Goal: Task Accomplishment & Management: Use online tool/utility

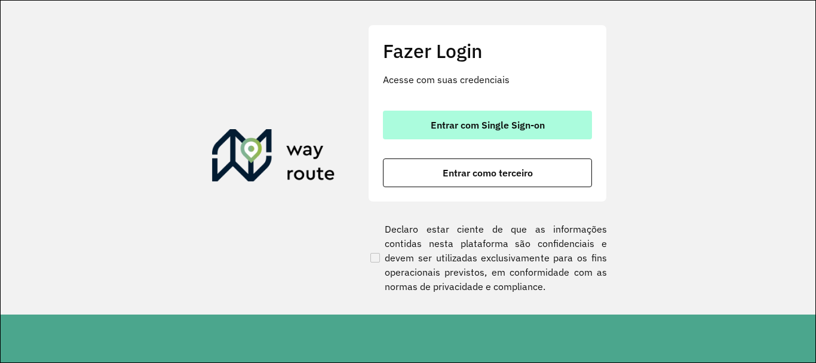
click at [498, 121] on span "Entrar com Single Sign-on" at bounding box center [488, 125] width 114 height 10
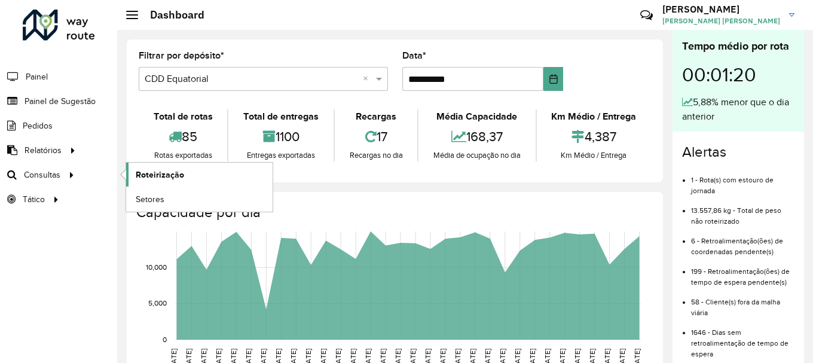
click at [153, 174] on span "Roteirização" at bounding box center [160, 175] width 48 height 13
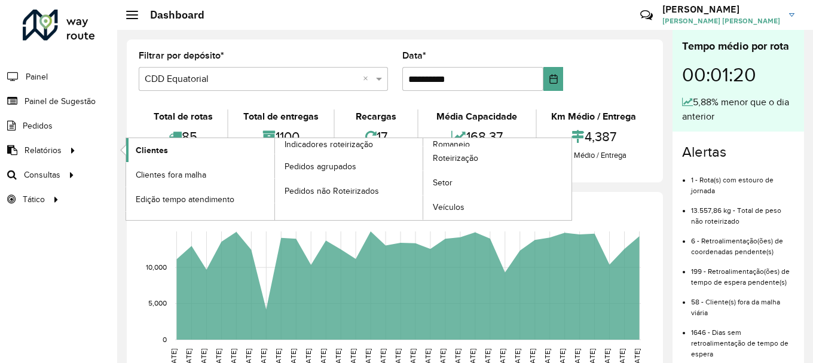
click at [143, 152] on span "Clientes" at bounding box center [152, 150] width 32 height 13
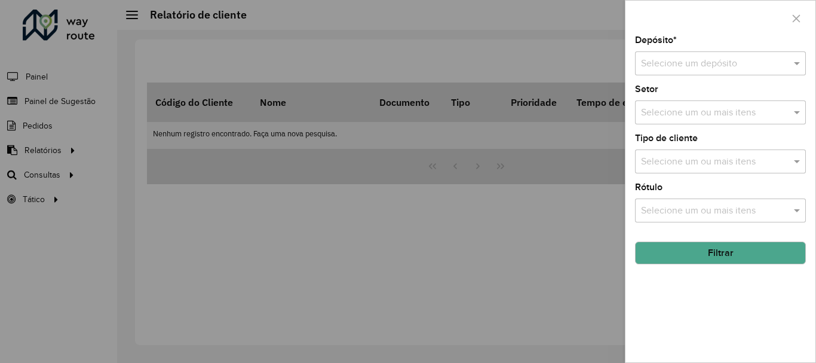
click at [687, 68] on input "text" at bounding box center [708, 64] width 135 height 14
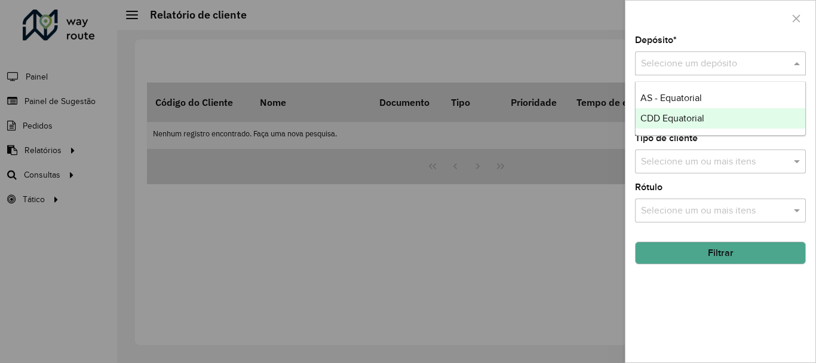
click at [661, 121] on span "CDD Equatorial" at bounding box center [673, 118] width 64 height 10
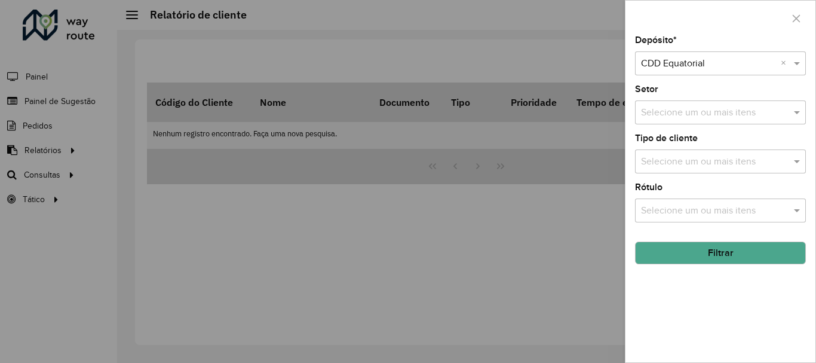
click at [682, 243] on button "Filtrar" at bounding box center [720, 252] width 171 height 23
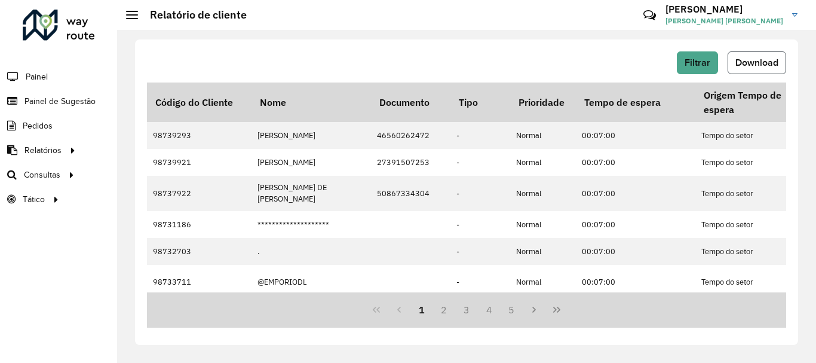
click at [763, 60] on span "Download" at bounding box center [757, 62] width 43 height 10
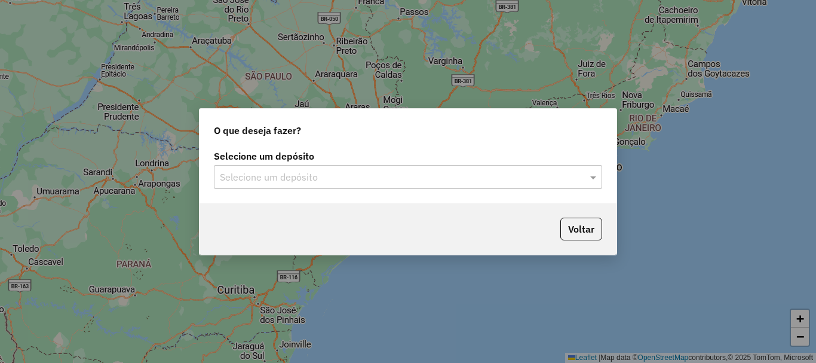
click at [330, 182] on input "text" at bounding box center [396, 177] width 353 height 14
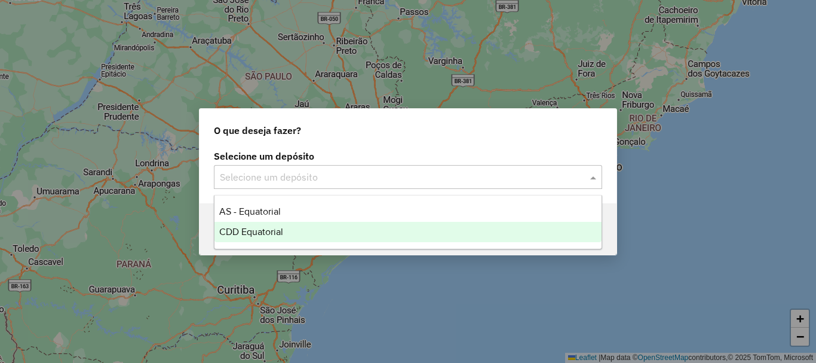
click at [270, 232] on span "CDD Equatorial" at bounding box center [251, 231] width 64 height 10
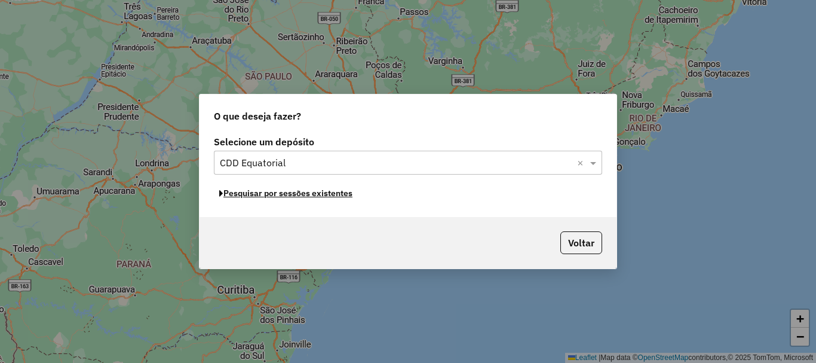
click at [284, 195] on button "Pesquisar por sessões existentes" at bounding box center [286, 193] width 144 height 19
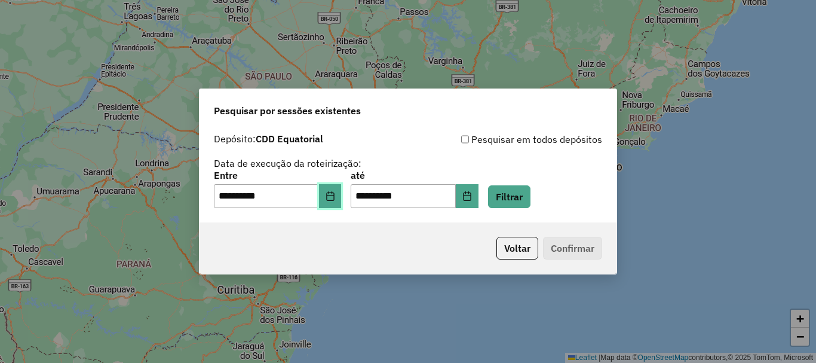
click at [342, 196] on button "Choose Date" at bounding box center [330, 196] width 23 height 24
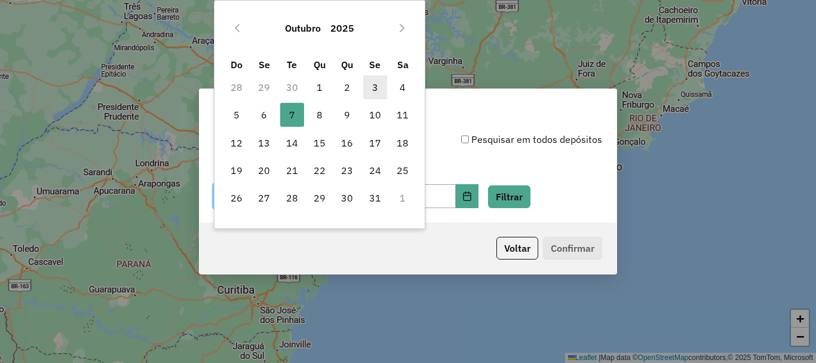
click at [372, 88] on span "3" at bounding box center [375, 87] width 24 height 24
type input "**********"
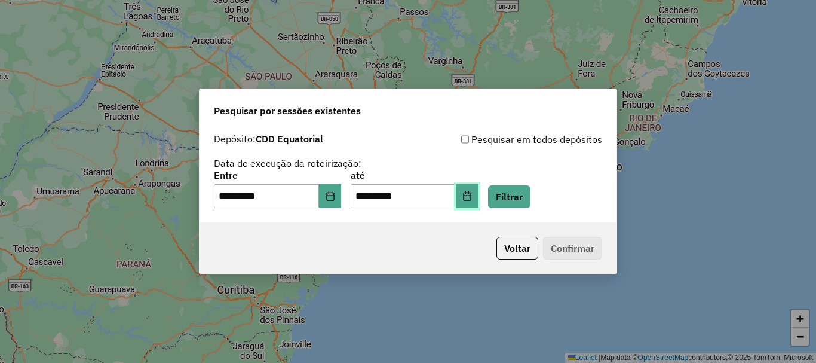
click at [474, 201] on button "Choose Date" at bounding box center [467, 196] width 23 height 24
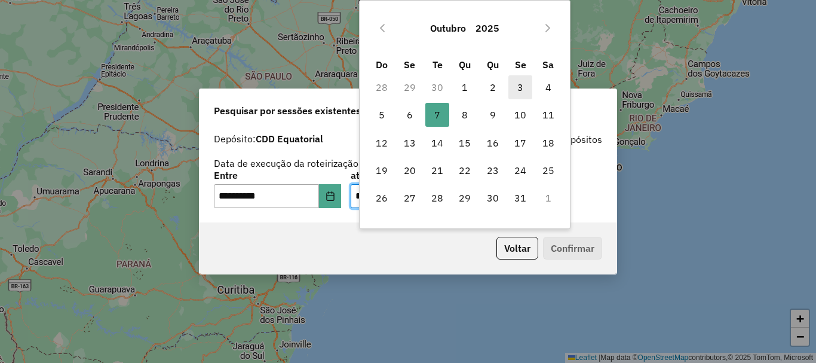
click at [520, 93] on span "3" at bounding box center [521, 87] width 24 height 24
type input "**********"
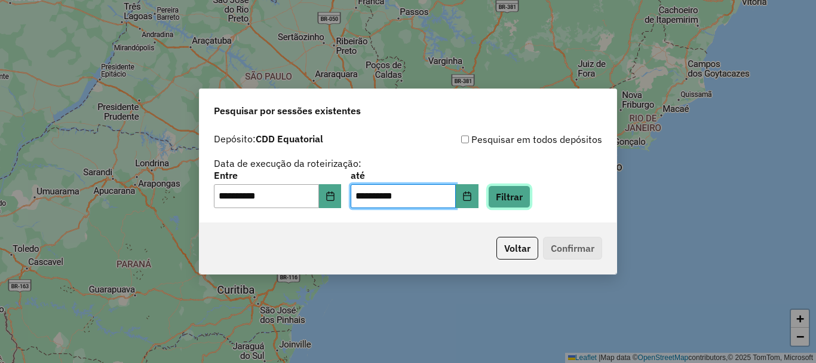
click at [531, 198] on button "Filtrar" at bounding box center [509, 196] width 42 height 23
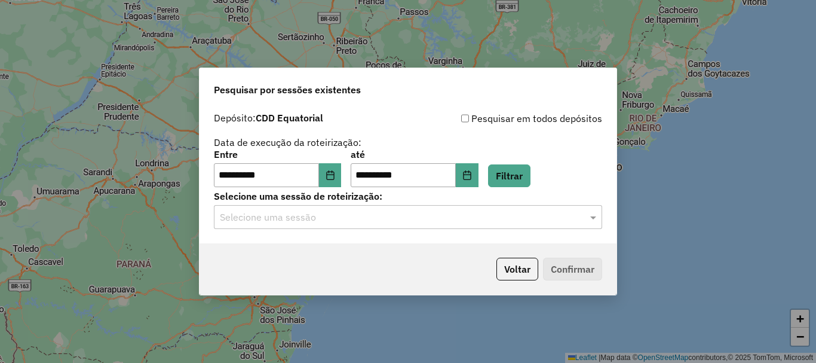
click at [332, 217] on input "text" at bounding box center [396, 217] width 353 height 14
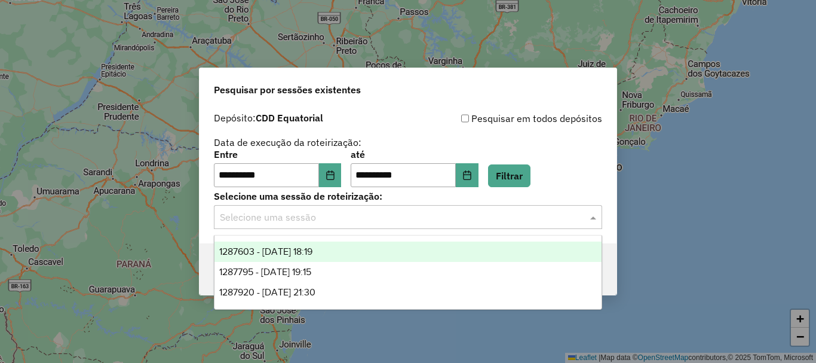
click at [313, 249] on span "1287603 - 03/10/2025 18:19" at bounding box center [265, 251] width 93 height 10
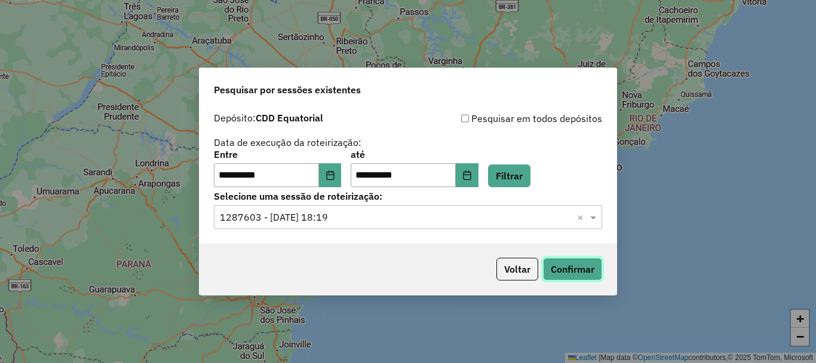
click at [579, 269] on button "Confirmar" at bounding box center [572, 269] width 59 height 23
drag, startPoint x: 338, startPoint y: 219, endPoint x: 339, endPoint y: 229, distance: 9.6
click at [338, 220] on input "text" at bounding box center [396, 217] width 353 height 14
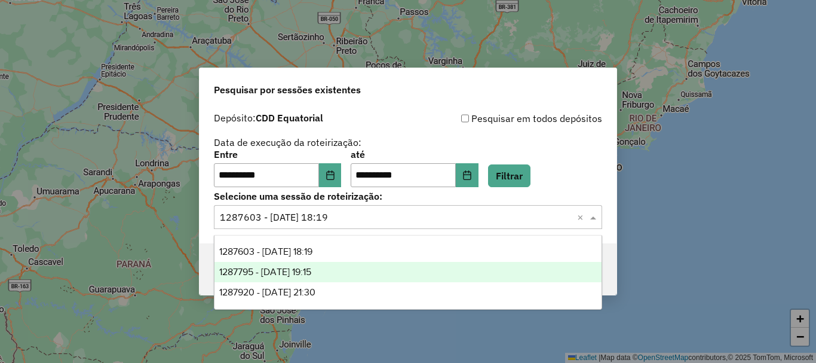
click at [310, 268] on span "1287795 - 03/10/2025 19:15" at bounding box center [265, 272] width 92 height 10
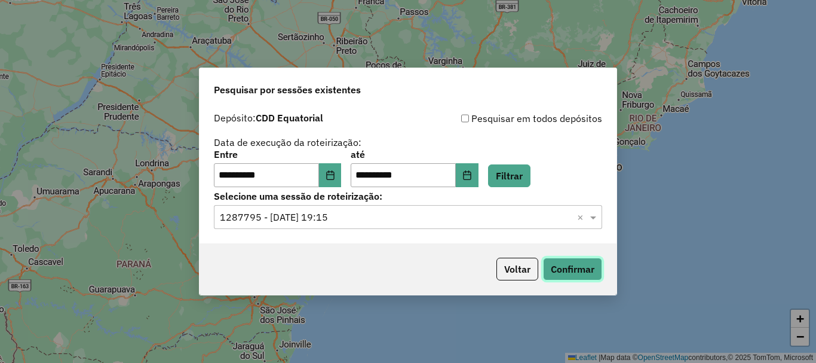
click at [553, 268] on button "Confirmar" at bounding box center [572, 269] width 59 height 23
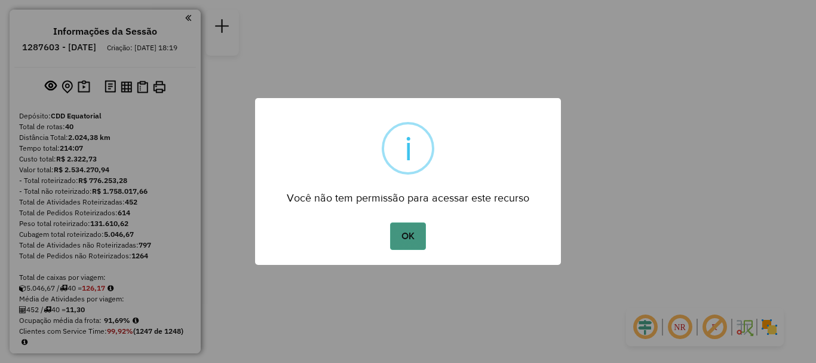
click at [403, 239] on button "OK" at bounding box center [407, 235] width 35 height 27
click at [415, 237] on button "OK" at bounding box center [407, 235] width 35 height 27
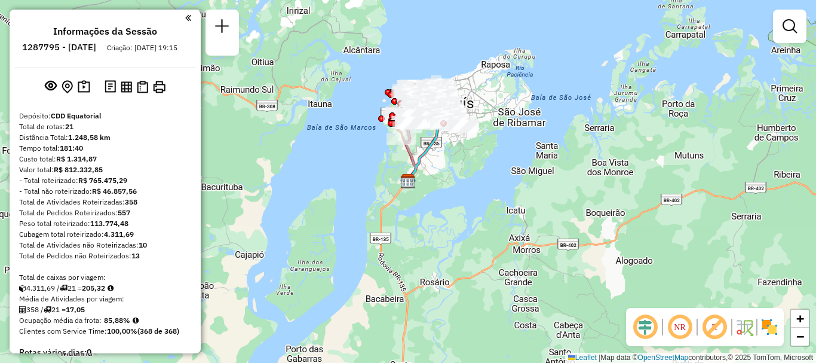
scroll to position [1251, 0]
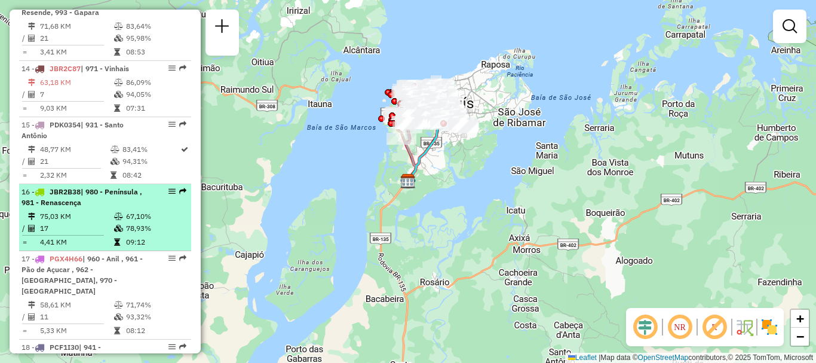
select select "**********"
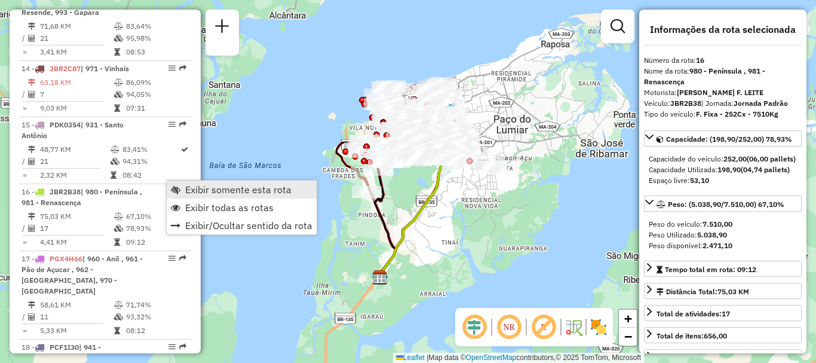
click at [189, 188] on span "Exibir somente esta rota" at bounding box center [238, 190] width 106 height 10
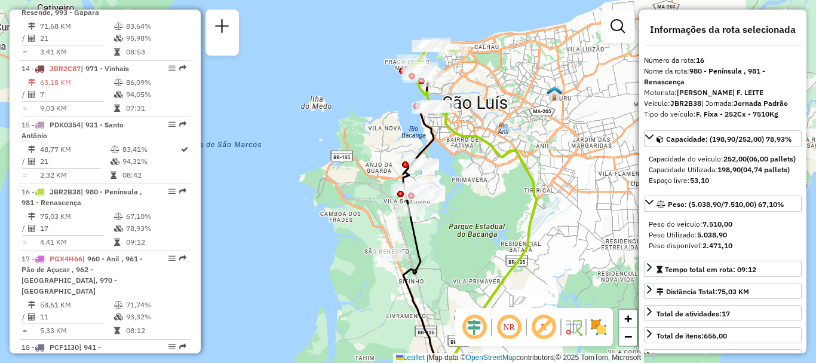
drag, startPoint x: 420, startPoint y: 185, endPoint x: 484, endPoint y: 256, distance: 96.1
click at [483, 258] on div "Janela de atendimento Grade de atendimento Capacidade Transportadoras Veículos …" at bounding box center [408, 181] width 816 height 363
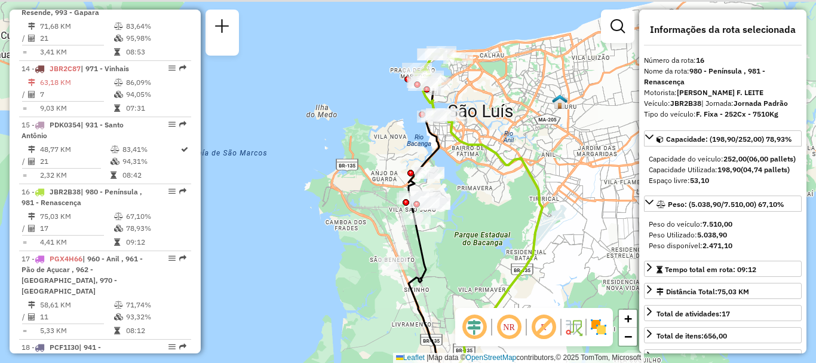
click at [499, 206] on div "Janela de atendimento Grade de atendimento Capacidade Transportadoras Veículos …" at bounding box center [408, 181] width 816 height 363
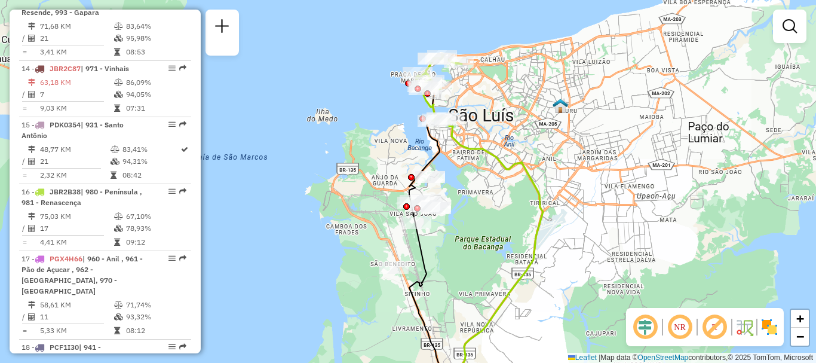
click at [492, 218] on div "Janela de atendimento Grade de atendimento Capacidade Transportadoras Veículos …" at bounding box center [408, 181] width 816 height 363
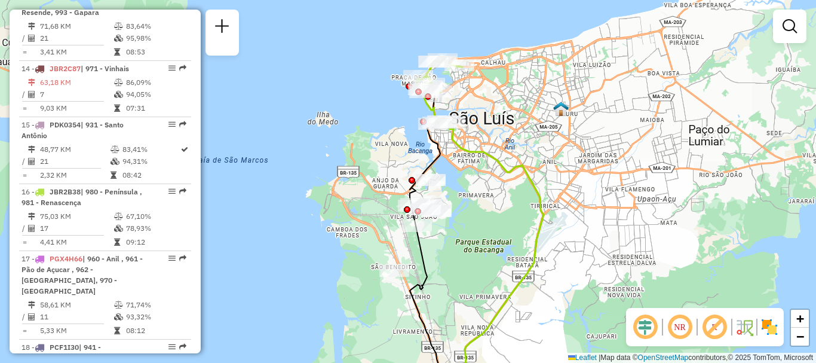
click at [638, 329] on em at bounding box center [645, 327] width 29 height 29
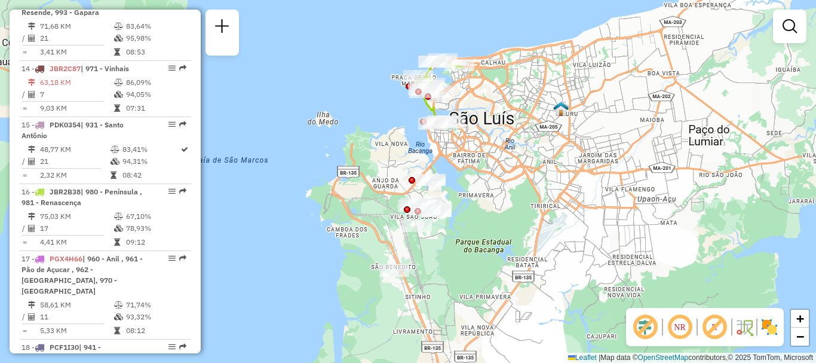
click at [671, 330] on em at bounding box center [680, 327] width 29 height 29
click at [766, 327] on img at bounding box center [769, 326] width 19 height 19
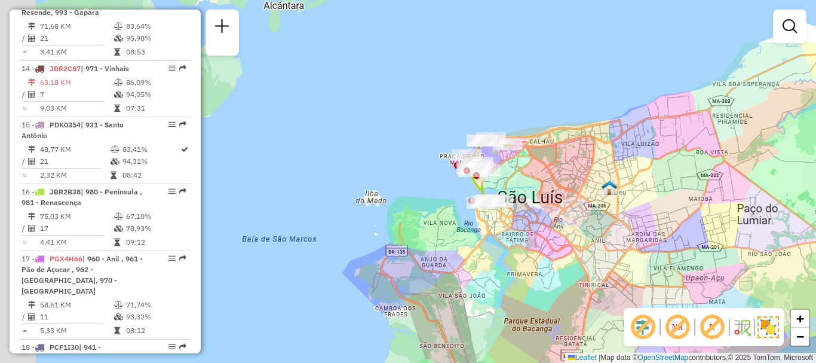
drag, startPoint x: 521, startPoint y: 148, endPoint x: 576, endPoint y: 233, distance: 100.8
click at [577, 239] on div "Janela de atendimento Grade de atendimento Capacidade Transportadoras Veículos …" at bounding box center [408, 181] width 816 height 363
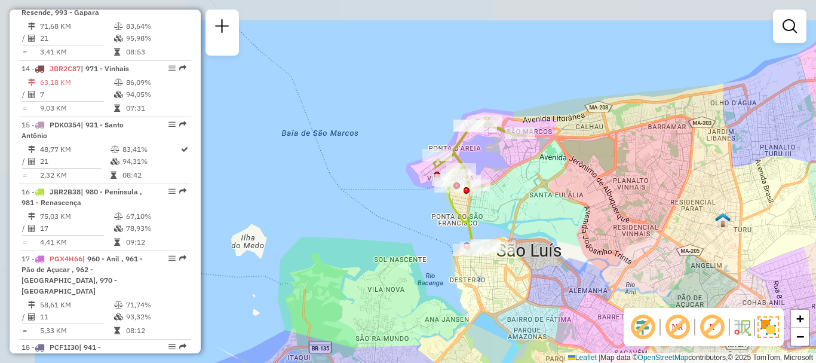
drag, startPoint x: 537, startPoint y: 187, endPoint x: 587, endPoint y: 210, distance: 55.3
click at [587, 210] on div "Janela de atendimento Grade de atendimento Capacidade Transportadoras Veículos …" at bounding box center [408, 181] width 816 height 363
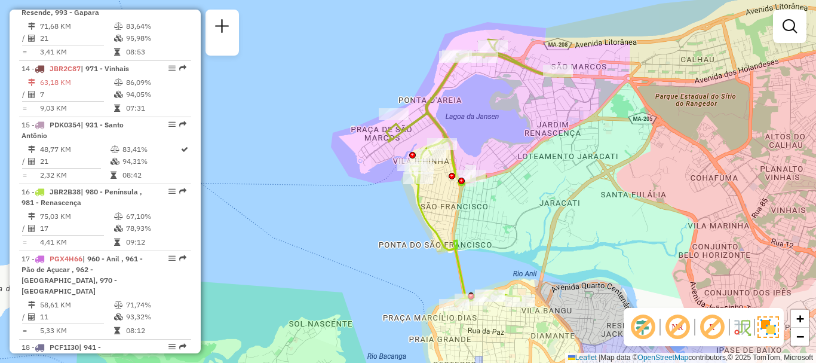
drag, startPoint x: 527, startPoint y: 193, endPoint x: 623, endPoint y: 169, distance: 99.3
click at [608, 201] on div "Janela de atendimento Grade de atendimento Capacidade Transportadoras Veículos …" at bounding box center [408, 181] width 816 height 363
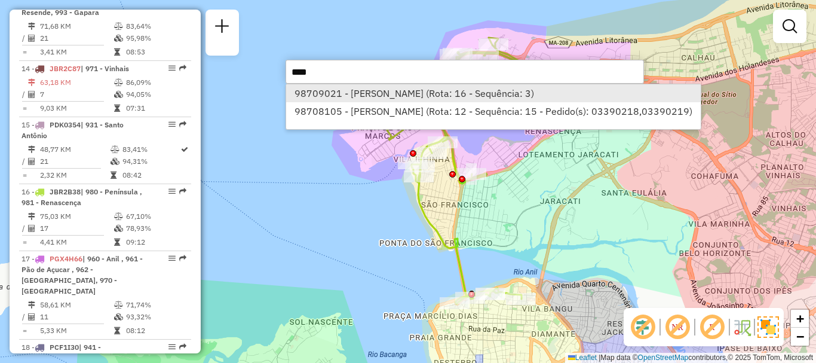
type input "****"
click at [415, 97] on li "98709021 - JOAO BENEDITO CHAGAS (Rota: 16 - Sequência: 3)" at bounding box center [493, 93] width 414 height 18
select select "**********"
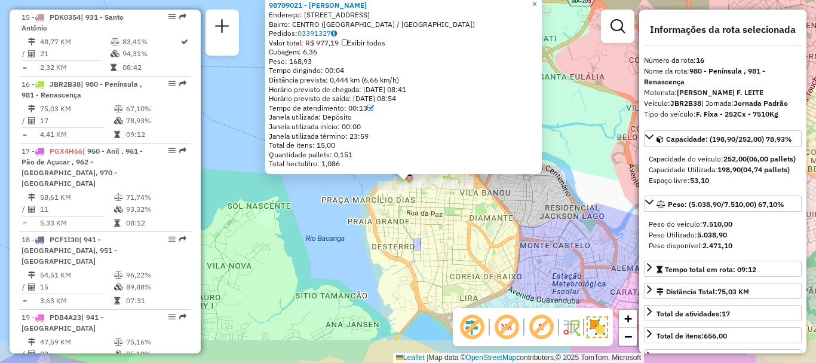
scroll to position [1415, 0]
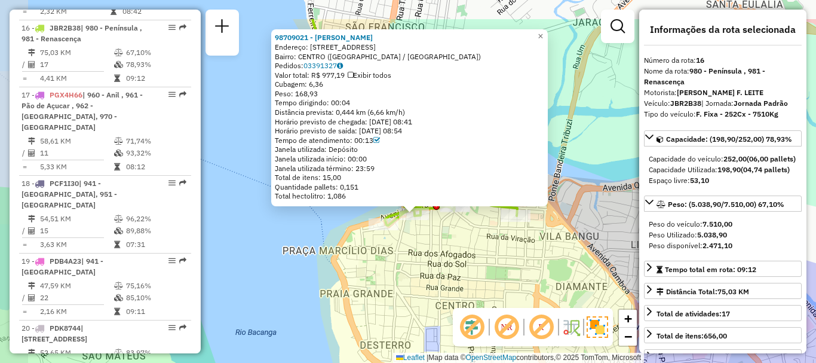
drag, startPoint x: 434, startPoint y: 206, endPoint x: 467, endPoint y: 261, distance: 64.3
click at [467, 261] on div "98709021 - JOAO BENEDITO CHAGAS Endereço: R DO MACHADO 103 Bairro: CENTRO (SAO …" at bounding box center [408, 181] width 816 height 363
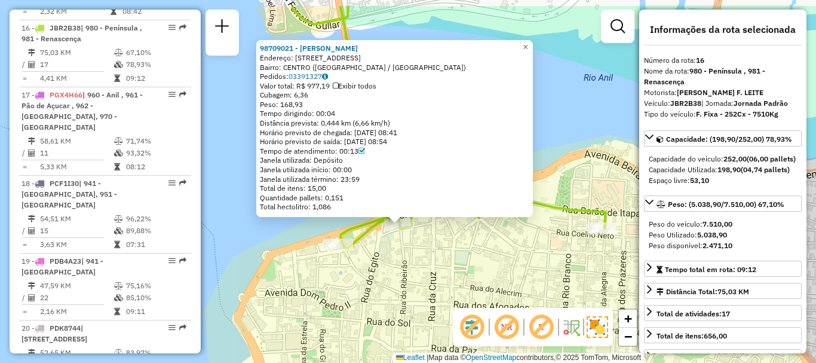
drag, startPoint x: 455, startPoint y: 246, endPoint x: 482, endPoint y: 288, distance: 49.9
click at [482, 288] on div "98709021 - JOAO BENEDITO CHAGAS Endereço: R DO MACHADO 103 Bairro: CENTRO (SAO …" at bounding box center [408, 181] width 816 height 363
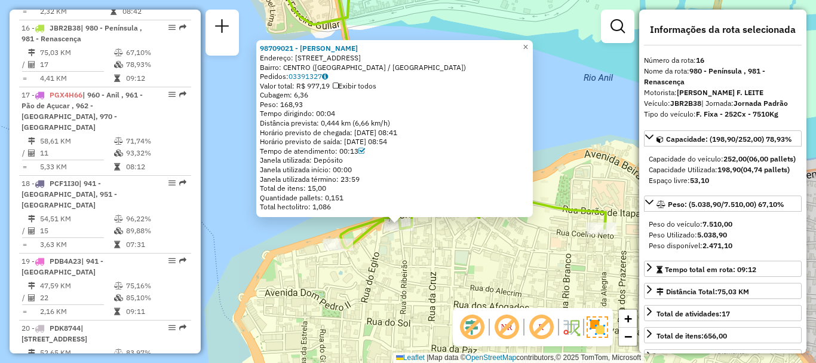
click at [283, 235] on div "98709021 - JOAO BENEDITO CHAGAS Endereço: R DO MACHADO 103 Bairro: CENTRO (SAO …" at bounding box center [408, 181] width 816 height 363
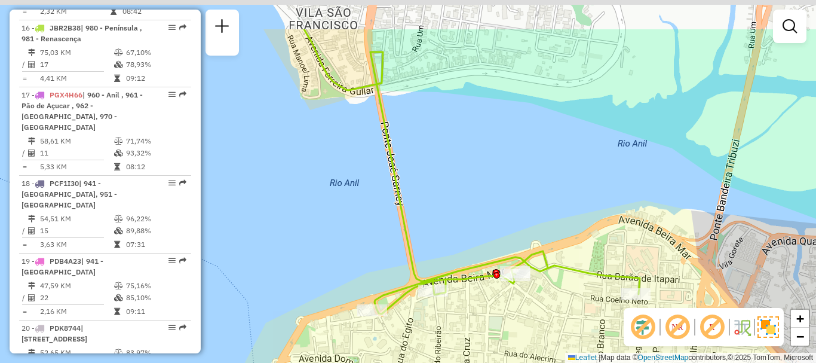
drag, startPoint x: 505, startPoint y: 160, endPoint x: 538, endPoint y: 239, distance: 86.2
click at [538, 239] on div "Janela de atendimento Grade de atendimento Capacidade Transportadoras Veículos …" at bounding box center [408, 181] width 816 height 363
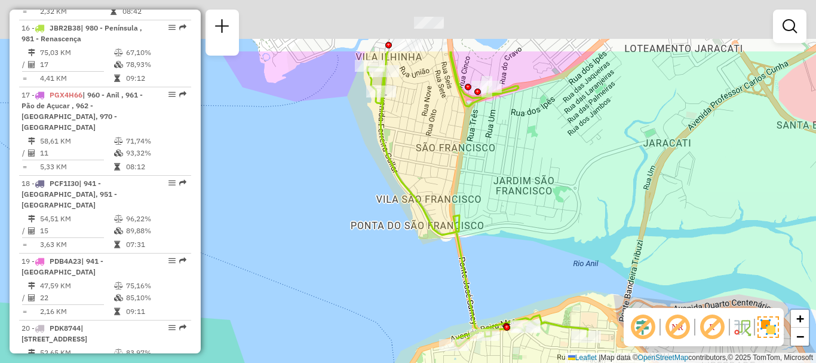
drag, startPoint x: 485, startPoint y: 151, endPoint x: 501, endPoint y: 252, distance: 101.7
click at [501, 252] on div "Janela de atendimento Grade de atendimento Capacidade Transportadoras Veículos …" at bounding box center [408, 181] width 816 height 363
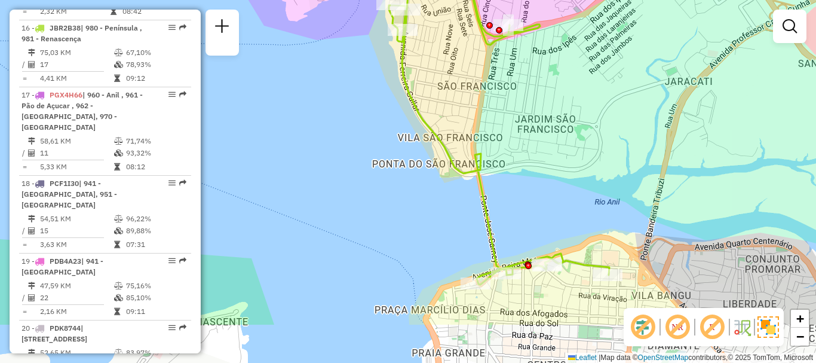
drag, startPoint x: 506, startPoint y: 207, endPoint x: 525, endPoint y: 131, distance: 77.8
click at [525, 132] on div "Janela de atendimento Grade de atendimento Capacidade Transportadoras Veículos …" at bounding box center [408, 181] width 816 height 363
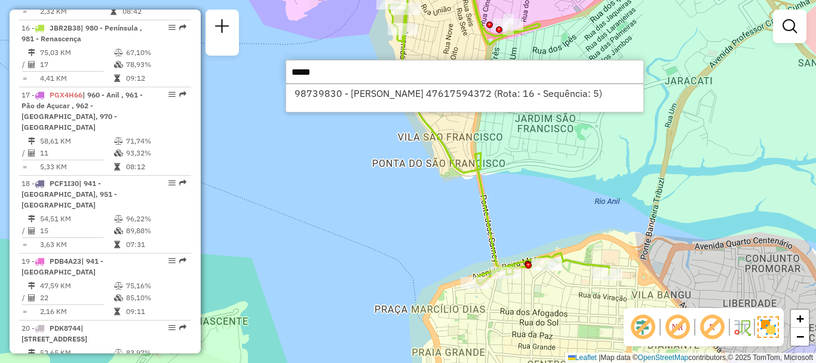
type input "*****"
click at [501, 102] on div "98739830 - ANTONIO JORGE BATISTA 47617594372 (Rota: 16 - Sequência: 5)" at bounding box center [465, 98] width 359 height 29
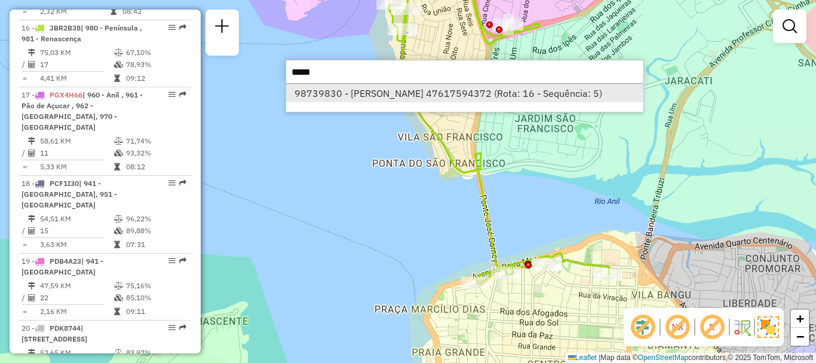
click at [492, 96] on li "98739830 - ANTONIO JORGE BATISTA 47617594372 (Rota: 16 - Sequência: 5)" at bounding box center [464, 93] width 357 height 18
select select "**********"
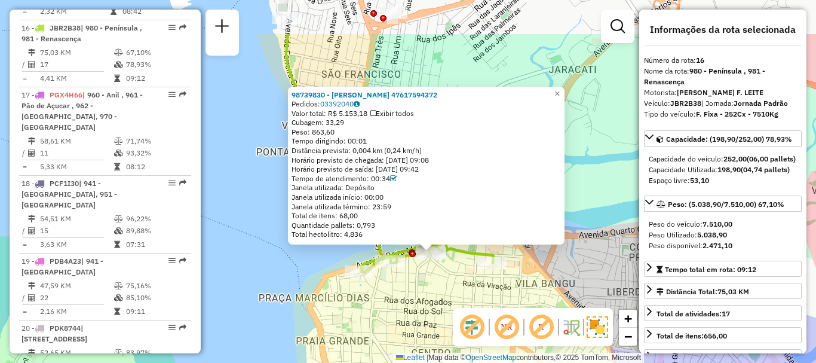
drag, startPoint x: 544, startPoint y: 188, endPoint x: 591, endPoint y: 226, distance: 60.4
click at [567, 255] on div "98739830 - ANTONIO JORGE BATISTA 47617594372 Pedidos: 03392040 Valor total: R$ …" at bounding box center [408, 181] width 816 height 363
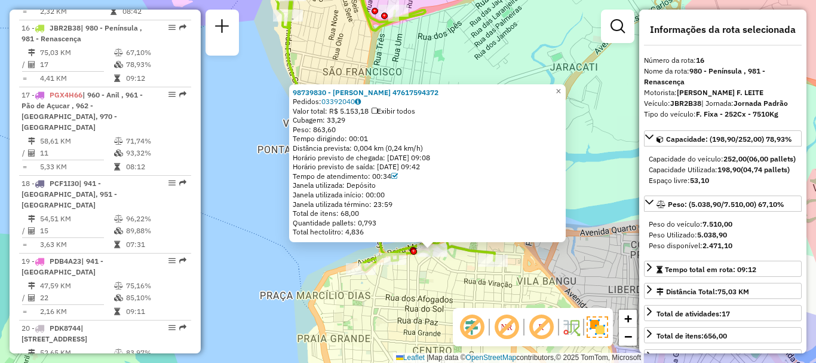
click at [599, 203] on div "98739830 - ANTONIO JORGE BATISTA 47617594372 Pedidos: 03392040 Valor total: R$ …" at bounding box center [408, 181] width 816 height 363
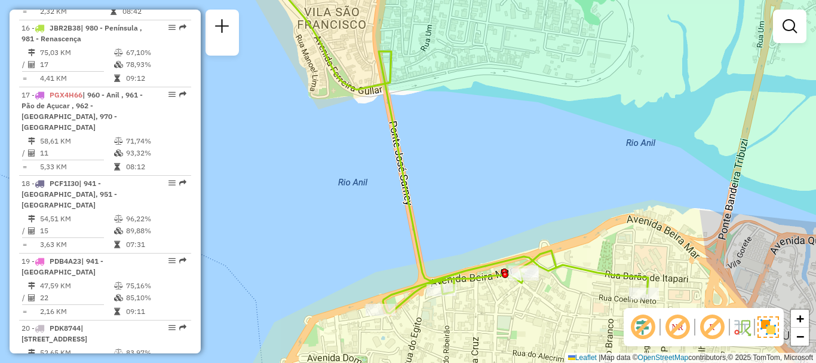
drag, startPoint x: 458, startPoint y: 216, endPoint x: 544, endPoint y: 218, distance: 85.5
click at [544, 218] on div "Janela de atendimento Grade de atendimento Capacidade Transportadoras Veículos …" at bounding box center [408, 181] width 816 height 363
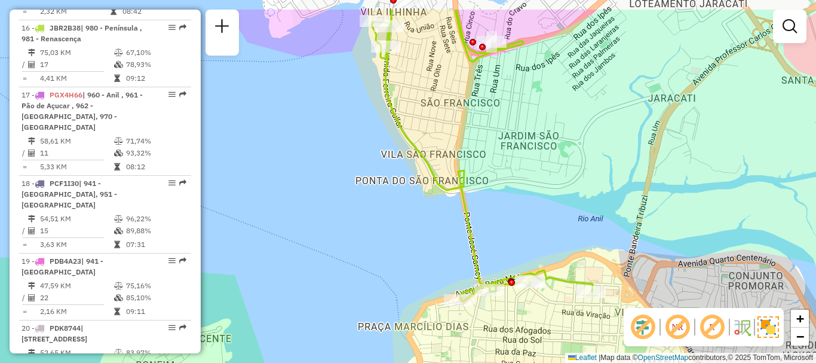
drag, startPoint x: 524, startPoint y: 185, endPoint x: 524, endPoint y: 231, distance: 46.0
click at [524, 231] on div "Janela de atendimento Grade de atendimento Capacidade Transportadoras Veículos …" at bounding box center [408, 181] width 816 height 363
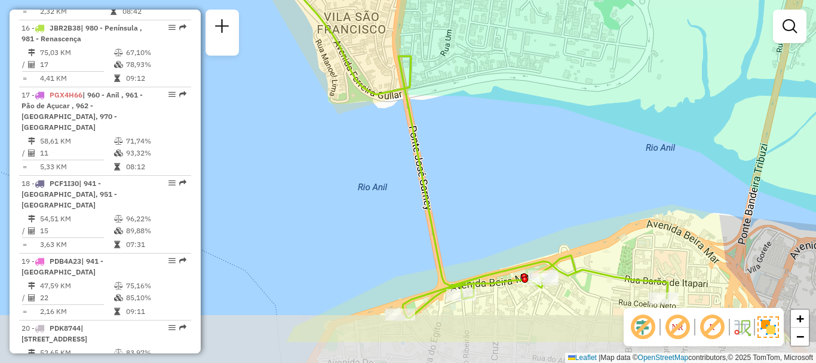
drag, startPoint x: 532, startPoint y: 256, endPoint x: 541, endPoint y: 189, distance: 66.9
click at [541, 190] on div "Janela de atendimento Grade de atendimento Capacidade Transportadoras Veículos …" at bounding box center [408, 181] width 816 height 363
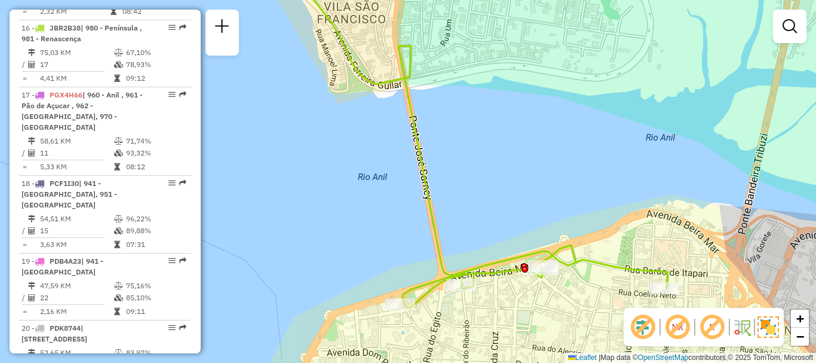
click at [295, 159] on div "Janela de atendimento Grade de atendimento Capacidade Transportadoras Veículos …" at bounding box center [408, 181] width 816 height 363
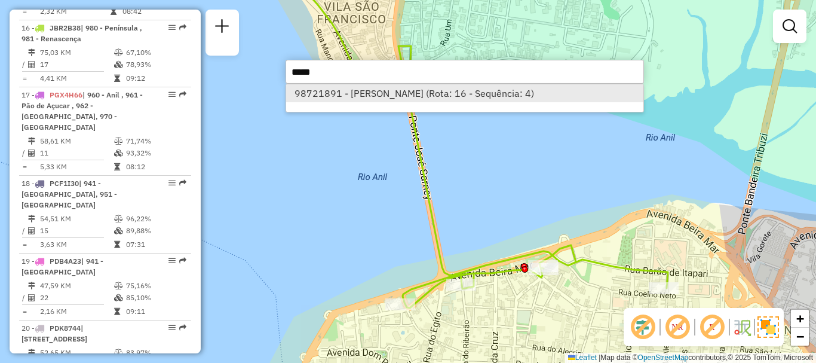
type input "*****"
click at [457, 102] on li "98721891 - ANTONIO JORGE BATIST (Rota: 16 - Sequência: 4)" at bounding box center [464, 93] width 357 height 18
select select "**********"
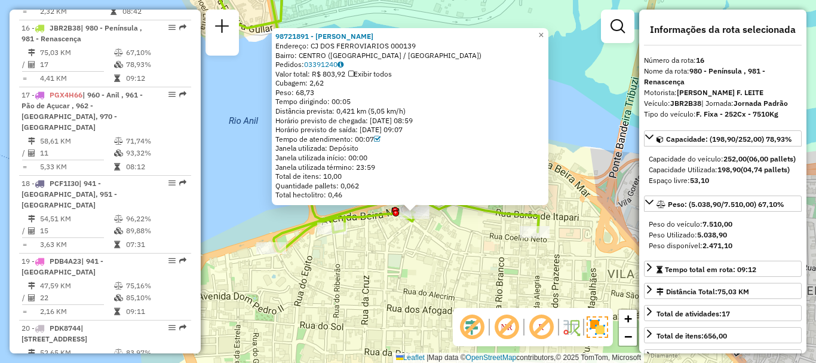
drag, startPoint x: 448, startPoint y: 215, endPoint x: 452, endPoint y: 245, distance: 30.9
click at [454, 244] on div "98721891 - ANTONIO JORGE BATIST Endereço: CJ DOS FERROVIARIOS 000139 Bairro: CE…" at bounding box center [408, 181] width 816 height 363
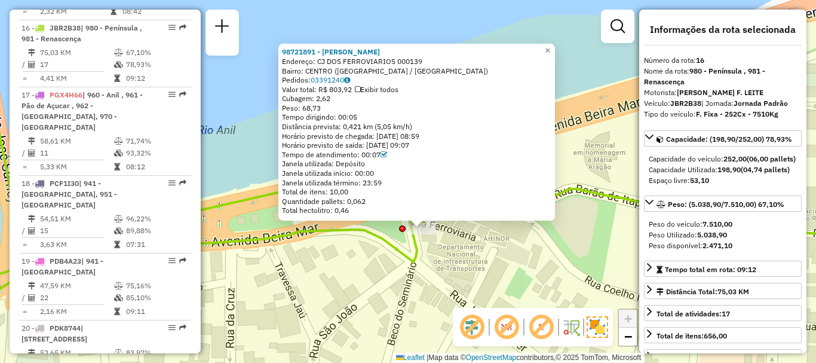
drag, startPoint x: 446, startPoint y: 236, endPoint x: 495, endPoint y: 277, distance: 64.0
click at [495, 277] on div "98721891 - ANTONIO JORGE BATIST Endereço: CJ DOS FERROVIARIOS 000139 Bairro: CE…" at bounding box center [408, 181] width 816 height 363
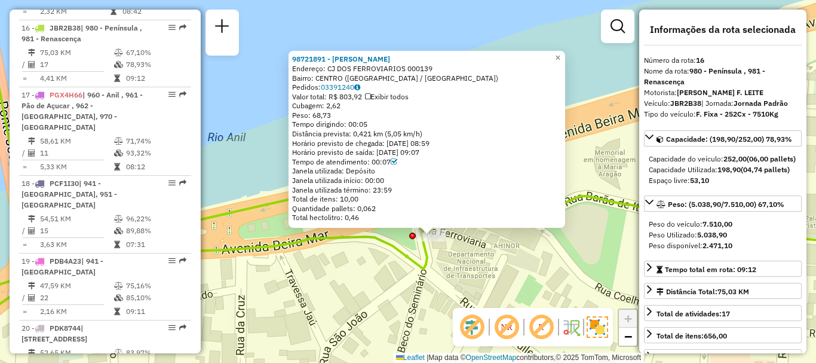
drag, startPoint x: 433, startPoint y: 240, endPoint x: 451, endPoint y: 259, distance: 25.8
click at [451, 259] on div "98721891 - ANTONIO JORGE BATIST Endereço: CJ DOS FERROVIARIOS 000139 Bairro: CE…" at bounding box center [408, 181] width 816 height 363
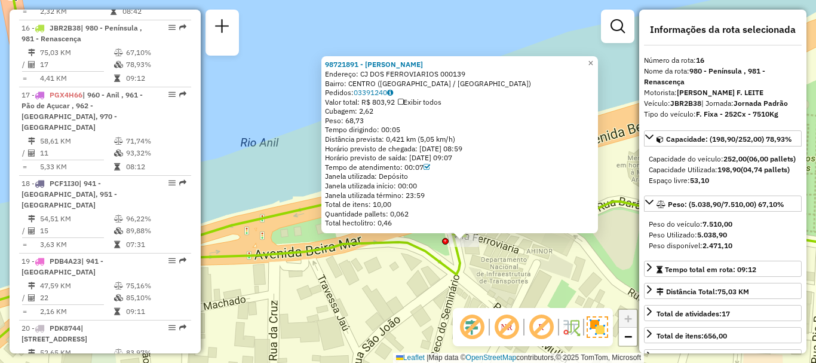
drag, startPoint x: 461, startPoint y: 258, endPoint x: 484, endPoint y: 251, distance: 24.2
click at [484, 251] on div "98721891 - ANTONIO JORGE BATIST Endereço: CJ DOS FERROVIARIOS 000139 Bairro: CE…" at bounding box center [408, 181] width 816 height 363
click at [491, 256] on div "98721891 - ANTONIO JORGE BATIST Endereço: CJ DOS FERROVIARIOS 000139 Bairro: CE…" at bounding box center [408, 181] width 816 height 363
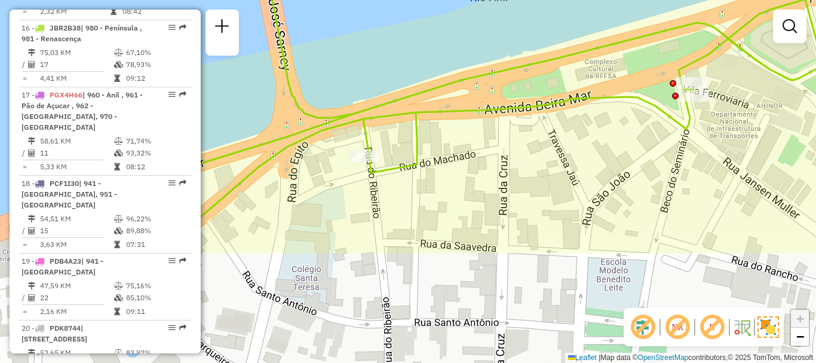
drag, startPoint x: 463, startPoint y: 289, endPoint x: 637, endPoint y: 178, distance: 206.1
click at [637, 178] on div "Janela de atendimento Grade de atendimento Capacidade Transportadoras Veículos …" at bounding box center [408, 181] width 816 height 363
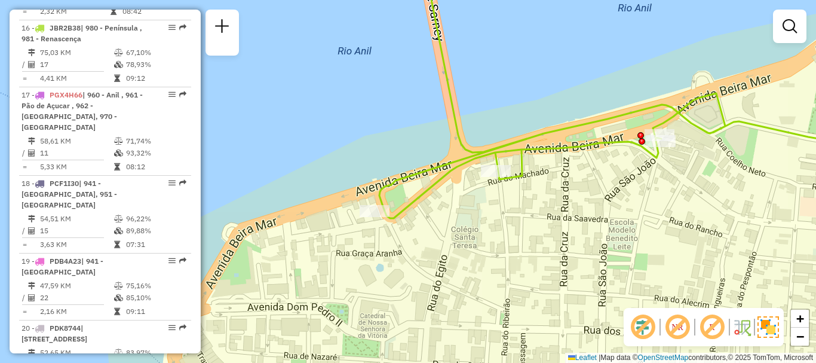
click at [332, 129] on div "Janela de atendimento Grade de atendimento Capacidade Transportadoras Veículos …" at bounding box center [408, 181] width 816 height 363
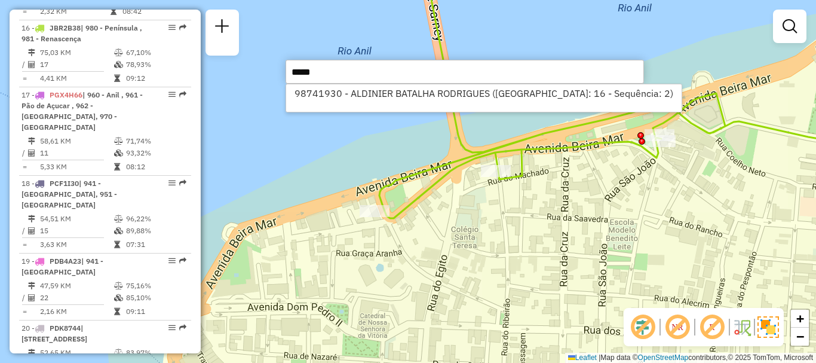
type input "*****"
click at [412, 102] on div "98741930 - ALDINIER BATALHA RODRIGUES (Rota: 16 - Sequência: 2)" at bounding box center [484, 98] width 396 height 29
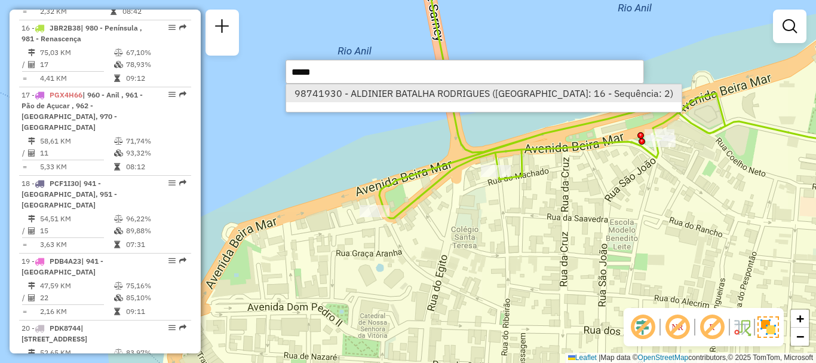
click at [417, 94] on li "98741930 - ALDINIER BATALHA RODRIGUES (Rota: 16 - Sequência: 2)" at bounding box center [483, 93] width 395 height 18
select select "**********"
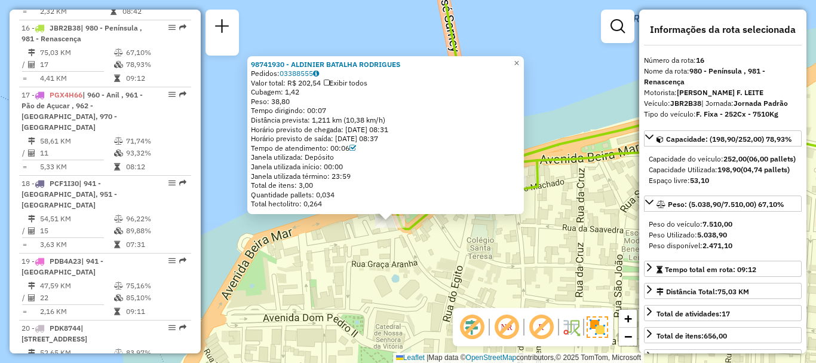
drag, startPoint x: 455, startPoint y: 195, endPoint x: 436, endPoint y: 225, distance: 35.5
click at [436, 225] on div "98741930 - ALDINIER BATALHA RODRIGUES Pedidos: 03388555 Valor total: R$ 202,54 …" at bounding box center [408, 181] width 816 height 363
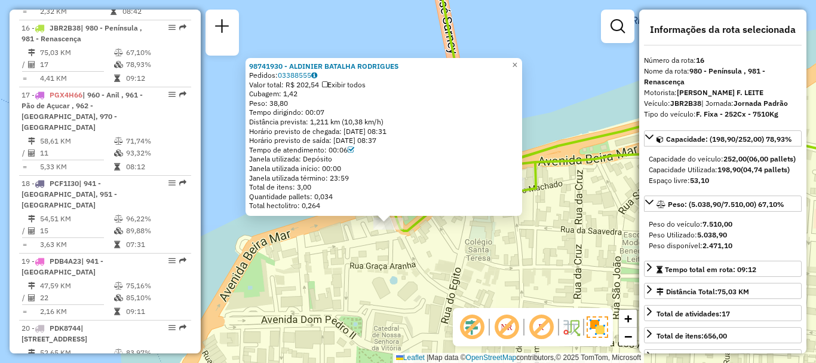
click at [542, 114] on div "98741930 - ALDINIER BATALHA RODRIGUES Pedidos: 03388555 Valor total: R$ 202,54 …" at bounding box center [408, 181] width 816 height 363
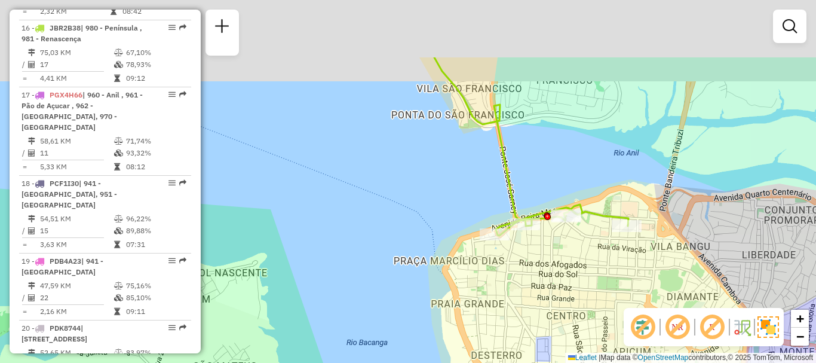
drag, startPoint x: 547, startPoint y: 167, endPoint x: 513, endPoint y: 239, distance: 79.1
click at [517, 250] on div "Janela de atendimento Grade de atendimento Capacidade Transportadoras Veículos …" at bounding box center [408, 181] width 816 height 363
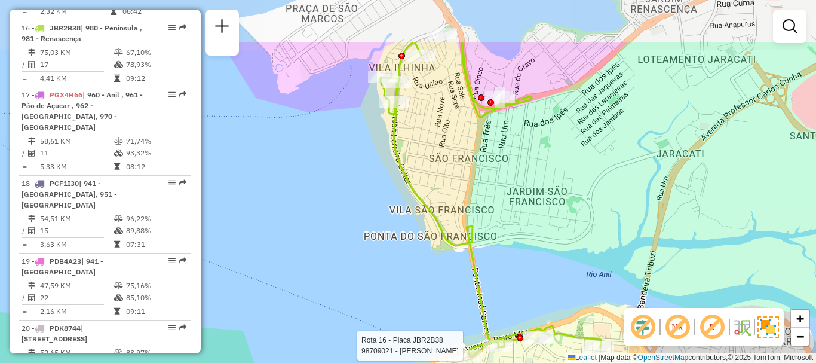
drag, startPoint x: 535, startPoint y: 199, endPoint x: 525, endPoint y: 246, distance: 48.3
click at [525, 249] on div "Rota 16 - Placa JBR2B38 98709021 - JOAO BENEDITO CHAGAS Janela de atendimento G…" at bounding box center [408, 181] width 816 height 363
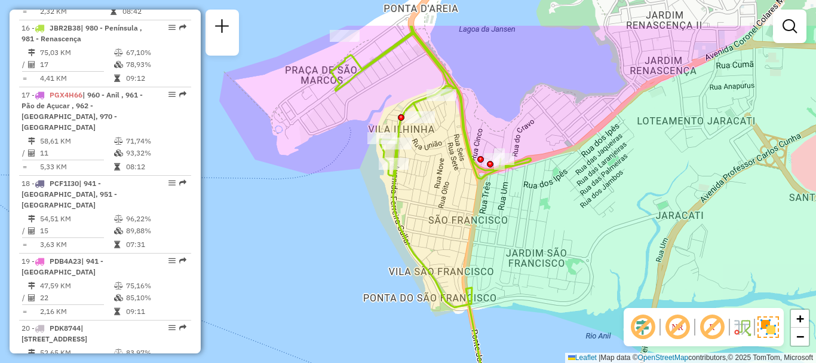
drag, startPoint x: 560, startPoint y: 142, endPoint x: 560, endPoint y: 202, distance: 60.4
click at [560, 204] on div "Rota 16 - Placa JBR2B38 98709021 - JOAO BENEDITO CHAGAS Janela de atendimento G…" at bounding box center [408, 181] width 816 height 363
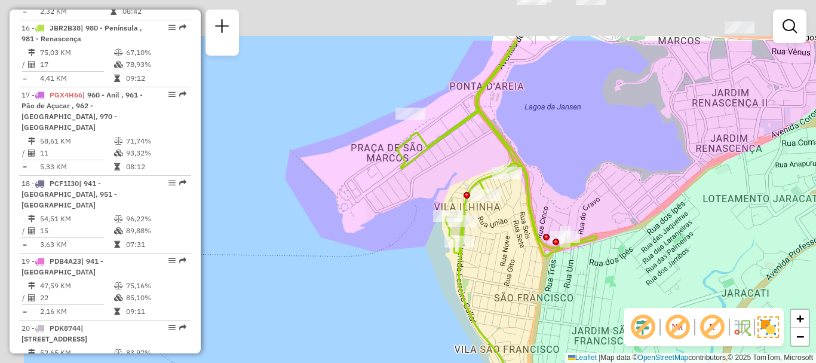
drag, startPoint x: 418, startPoint y: 49, endPoint x: 503, endPoint y: 144, distance: 127.4
click at [503, 144] on icon at bounding box center [518, 258] width 243 height 435
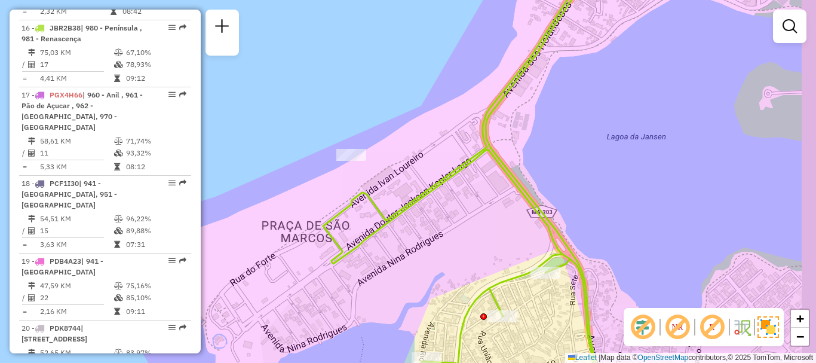
drag, startPoint x: 480, startPoint y: 131, endPoint x: 463, endPoint y: 162, distance: 35.1
click at [464, 163] on icon at bounding box center [523, 212] width 401 height 435
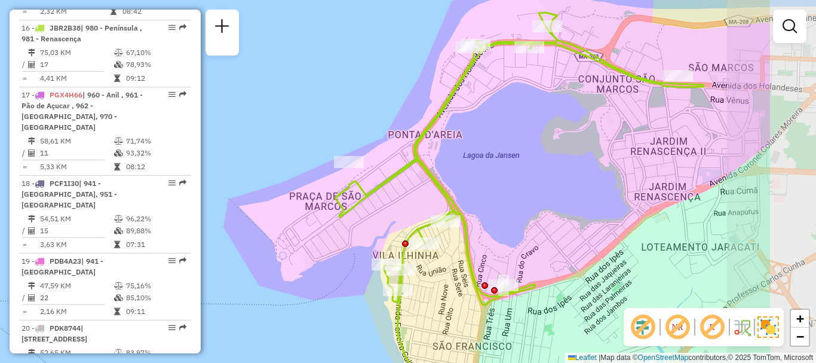
drag, startPoint x: 597, startPoint y: 143, endPoint x: 515, endPoint y: 154, distance: 82.5
click at [515, 154] on div "Rota 16 - Placa JBR2B38 98709021 - JOAO BENEDITO CHAGAS Janela de atendimento G…" at bounding box center [408, 181] width 816 height 363
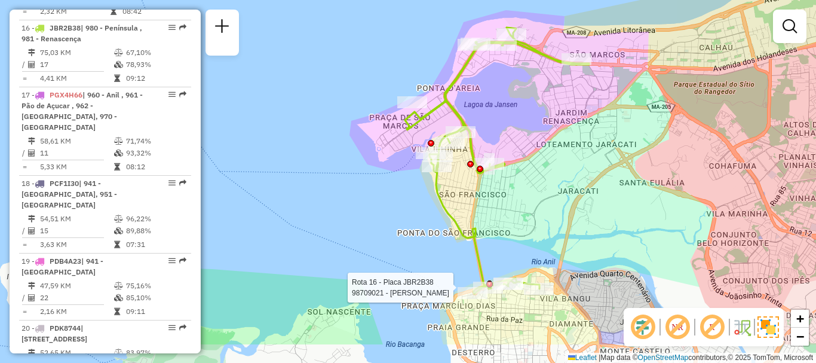
drag, startPoint x: 562, startPoint y: 158, endPoint x: 540, endPoint y: 103, distance: 58.5
click at [540, 103] on div "Rota 16 - Placa JBR2B38 98709021 - JOAO BENEDITO CHAGAS Janela de atendimento G…" at bounding box center [408, 181] width 816 height 363
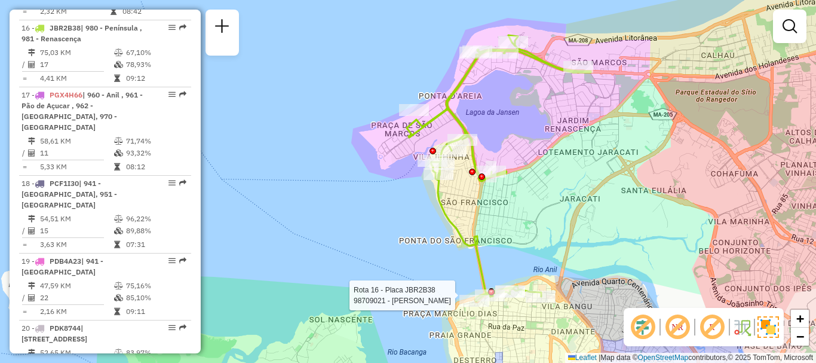
drag, startPoint x: 561, startPoint y: 230, endPoint x: 563, endPoint y: 238, distance: 8.0
click at [563, 238] on div "Rota 16 - Placa JBR2B38 98709021 - JOAO BENEDITO CHAGAS Janela de atendimento G…" at bounding box center [408, 181] width 816 height 363
click at [345, 236] on div "Rota 16 - Placa JBR2B38 98709021 - JOAO BENEDITO CHAGAS Janela de atendimento G…" at bounding box center [408, 181] width 816 height 363
click at [322, 128] on div "Janela de atendimento Grade de atendimento Capacidade Transportadoras Veículos …" at bounding box center [408, 181] width 816 height 363
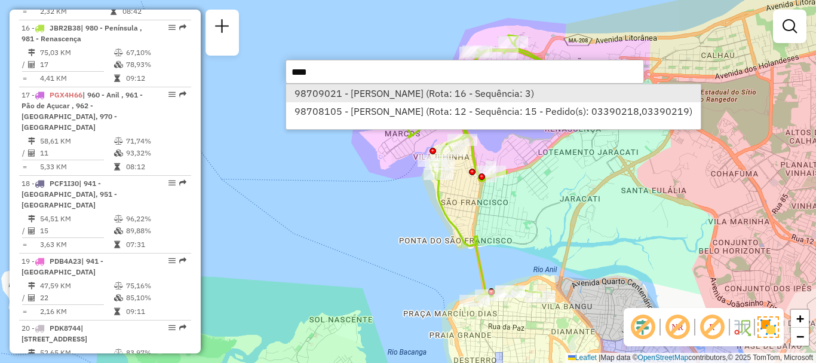
type input "****"
click at [423, 90] on li "98709021 - JOAO BENEDITO CHAGAS (Rota: 16 - Sequência: 3)" at bounding box center [493, 93] width 414 height 18
select select "**********"
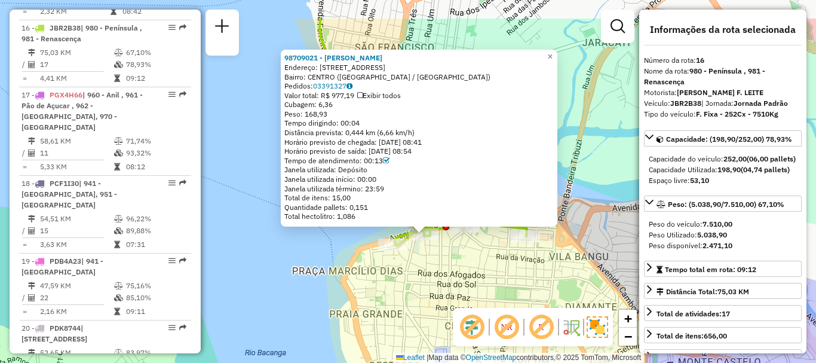
drag, startPoint x: 313, startPoint y: 207, endPoint x: 329, endPoint y: 262, distance: 57.1
click at [329, 262] on div "98709021 - JOAO BENEDITO CHAGAS Endereço: R DO MACHADO 103 Bairro: CENTRO (SAO …" at bounding box center [408, 181] width 816 height 363
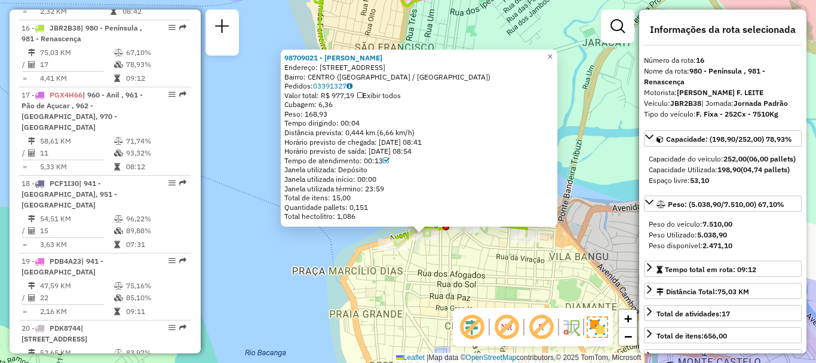
click at [276, 249] on div "98709021 - JOAO BENEDITO CHAGAS Endereço: R DO MACHADO 103 Bairro: CENTRO (SAO …" at bounding box center [408, 181] width 816 height 363
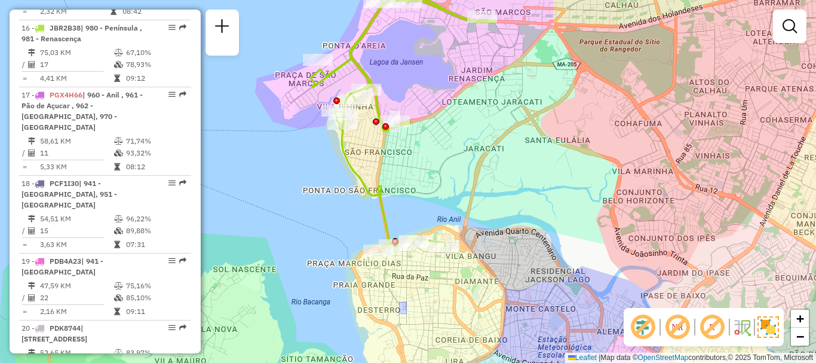
click at [231, 225] on div "Janela de atendimento Grade de atendimento Capacidade Transportadoras Veículos …" at bounding box center [408, 181] width 816 height 363
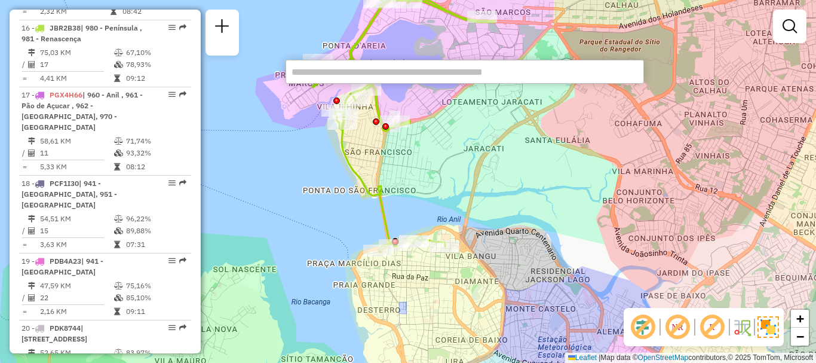
paste input "*****"
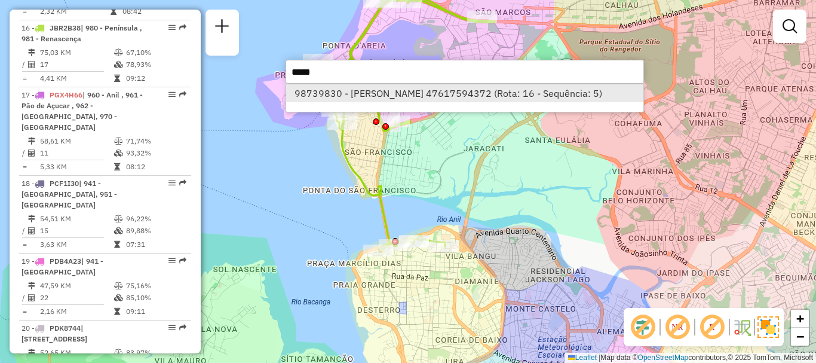
type input "*****"
click at [397, 93] on li "98739830 - ANTONIO JORGE BATISTA 47617594372 (Rota: 16 - Sequência: 5)" at bounding box center [464, 93] width 357 height 18
select select "**********"
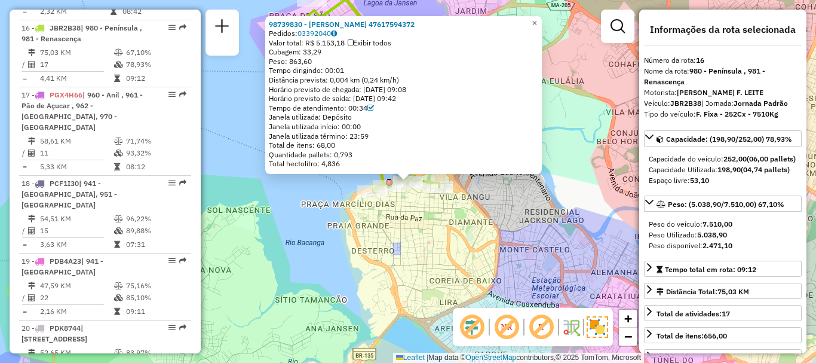
click at [286, 190] on div "98739830 - ANTONIO JORGE BATISTA 47617594372 Pedidos: 03392040 Valor total: R$ …" at bounding box center [408, 181] width 816 height 363
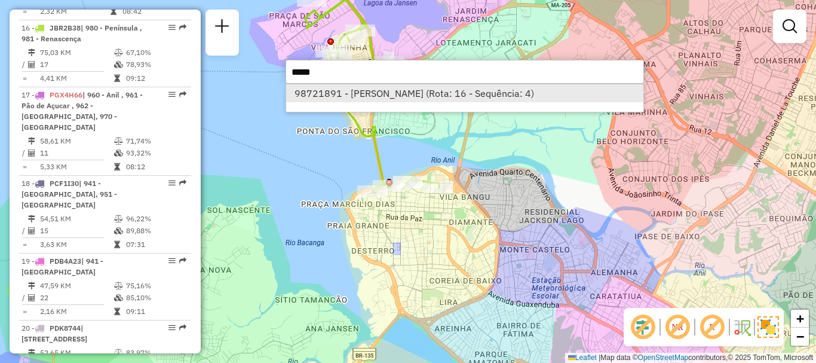
type input "*****"
click at [402, 95] on li "98721891 - ANTONIO JORGE BATIST (Rota: 16 - Sequência: 4)" at bounding box center [464, 93] width 357 height 18
select select "**********"
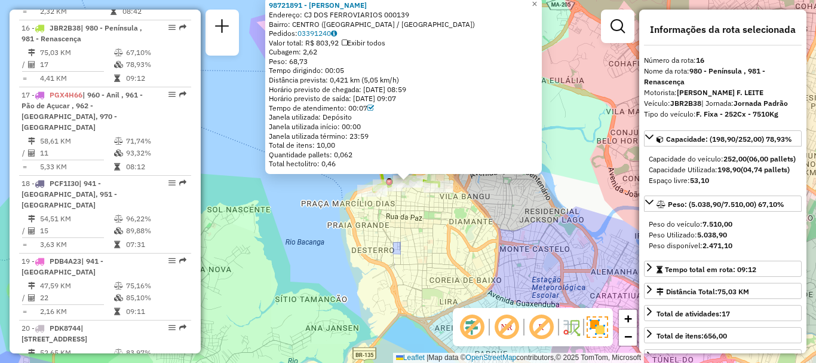
drag, startPoint x: 308, startPoint y: 198, endPoint x: 315, endPoint y: 198, distance: 6.6
click at [308, 198] on div "98721891 - ANTONIO JORGE BATIST Endereço: CJ DOS FERROVIARIOS 000139 Bairro: CE…" at bounding box center [408, 181] width 816 height 363
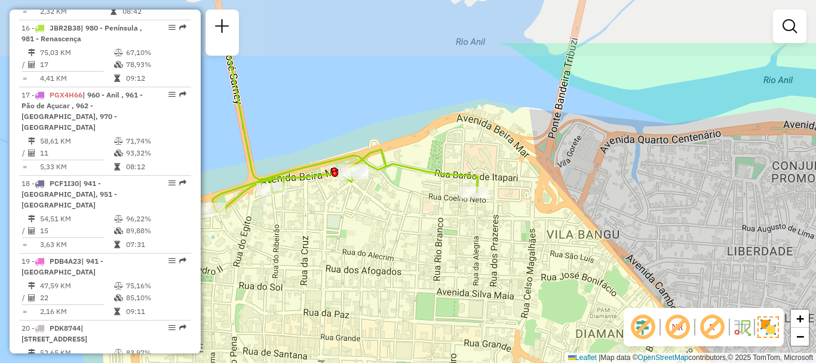
drag, startPoint x: 393, startPoint y: 207, endPoint x: 384, endPoint y: 212, distance: 10.2
click at [402, 238] on div "Janela de atendimento Grade de atendimento Capacidade Transportadoras Veículos …" at bounding box center [408, 181] width 816 height 363
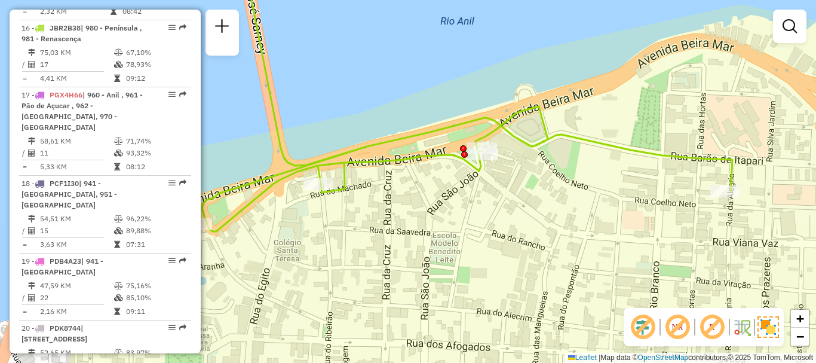
drag, startPoint x: 374, startPoint y: 196, endPoint x: 527, endPoint y: 200, distance: 153.6
click at [527, 200] on div "Janela de atendimento Grade de atendimento Capacidade Transportadoras Veículos …" at bounding box center [408, 181] width 816 height 363
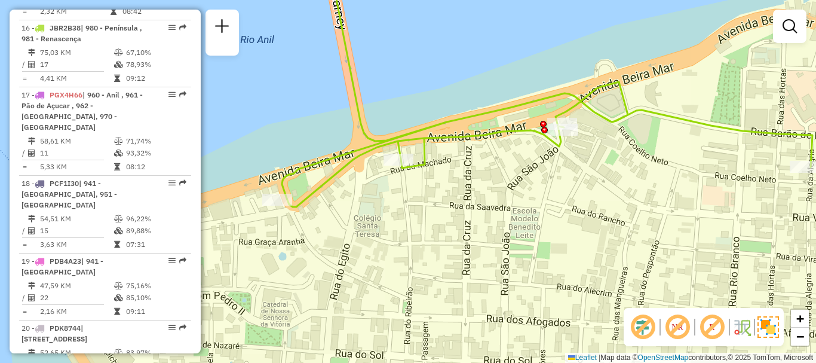
drag, startPoint x: 518, startPoint y: 199, endPoint x: 542, endPoint y: 189, distance: 26.3
click at [543, 189] on div "Janela de atendimento Grade de atendimento Capacidade Transportadoras Veículos …" at bounding box center [408, 181] width 816 height 363
click at [307, 117] on div "Janela de atendimento Grade de atendimento Capacidade Transportadoras Veículos …" at bounding box center [408, 181] width 816 height 363
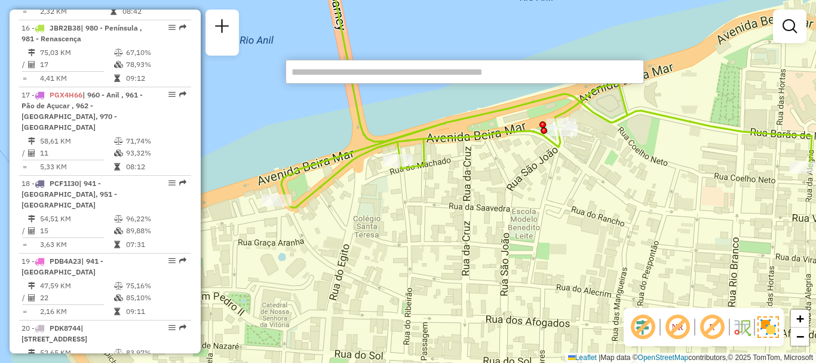
paste input "*****"
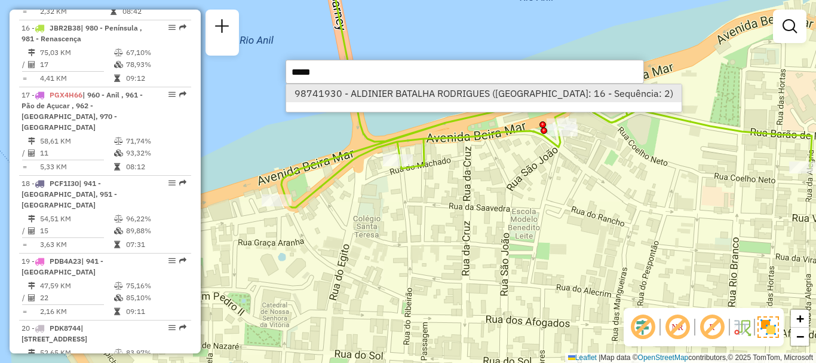
type input "*****"
click at [440, 91] on li "98741930 - ALDINIER BATALHA RODRIGUES (Rota: 16 - Sequência: 2)" at bounding box center [483, 93] width 395 height 18
select select "**********"
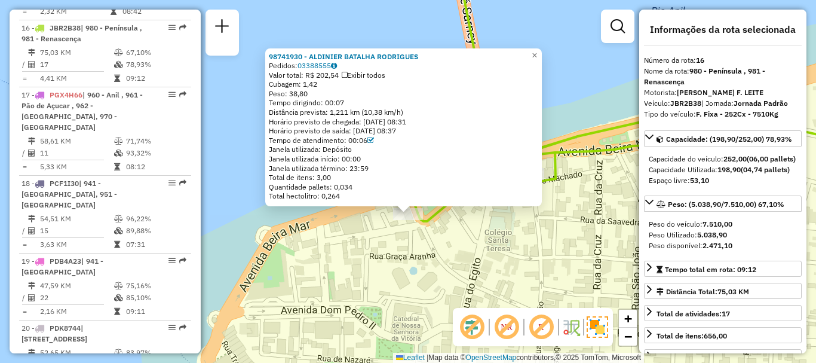
drag, startPoint x: 464, startPoint y: 209, endPoint x: 464, endPoint y: 241, distance: 32.3
click at [464, 241] on div "98741930 - ALDINIER BATALHA RODRIGUES Pedidos: 03388555 Valor total: R$ 202,54 …" at bounding box center [408, 181] width 816 height 363
click at [584, 113] on div "98741930 - ALDINIER BATALHA RODRIGUES Pedidos: 03388555 Valor total: R$ 202,54 …" at bounding box center [408, 181] width 816 height 363
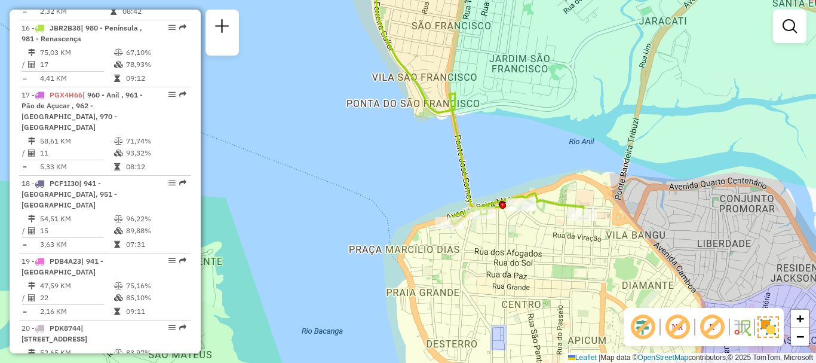
drag, startPoint x: 619, startPoint y: 213, endPoint x: 531, endPoint y: 225, distance: 88.1
click at [531, 225] on div "Janela de atendimento Grade de atendimento Capacidade Transportadoras Veículos …" at bounding box center [408, 181] width 816 height 363
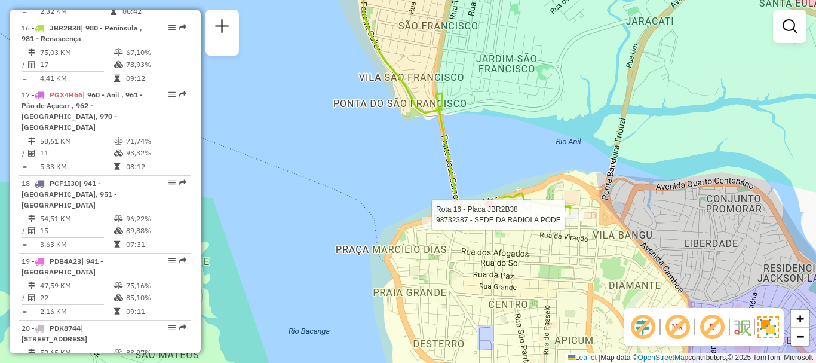
select select "**********"
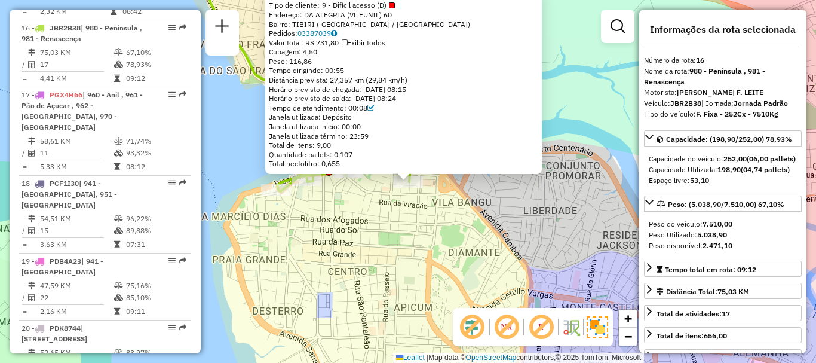
drag, startPoint x: 381, startPoint y: 124, endPoint x: 368, endPoint y: 169, distance: 46.7
click at [368, 169] on div "98732387 - SEDE DA RADIOLA PODE Tipo de cliente: 9 - Difícil acesso (D) Endereç…" at bounding box center [403, 81] width 277 height 186
click at [366, 169] on div "98732387 - SEDE DA RADIOLA PODE Tipo de cliente: 9 - Difícil acesso (D) Endereç…" at bounding box center [403, 81] width 277 height 186
click at [368, 66] on div "Tempo dirigindo: 00:55" at bounding box center [404, 71] width 270 height 10
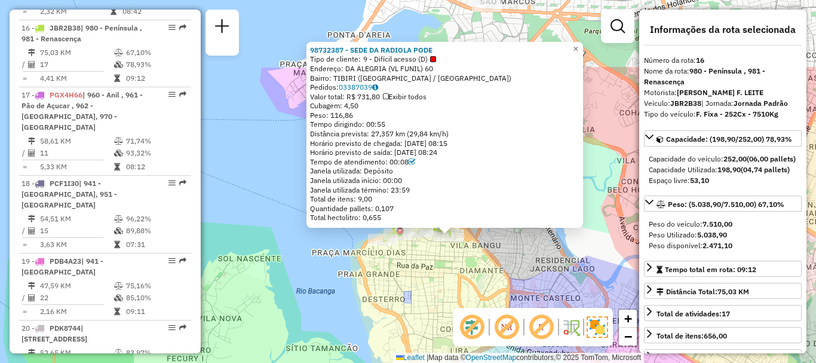
drag, startPoint x: 562, startPoint y: 189, endPoint x: 538, endPoint y: 316, distance: 128.5
click at [538, 315] on hb-router-mapa "Informações da Sessão 1287795 - 03/10/2025 Criação: 02/10/2025 19:15 Depósito: …" at bounding box center [408, 181] width 816 height 363
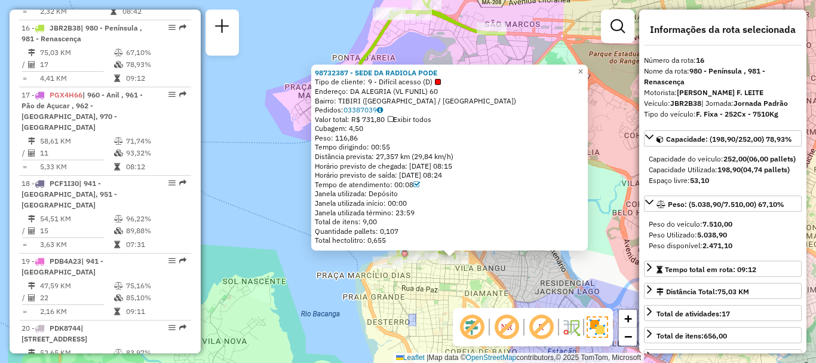
click at [612, 262] on div "98732387 - SEDE DA RADIOLA PODE Tipo de cliente: 9 - Difícil acesso (D) Endereç…" at bounding box center [408, 181] width 816 height 363
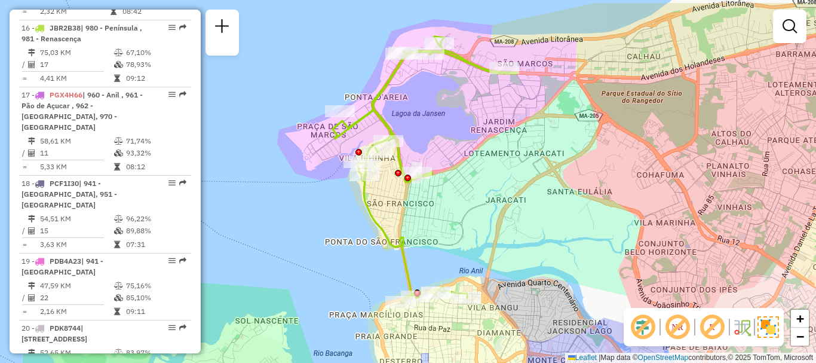
drag, startPoint x: 581, startPoint y: 216, endPoint x: 593, endPoint y: 256, distance: 41.4
click at [593, 256] on div "Janela de atendimento Grade de atendimento Capacidade Transportadoras Veículos …" at bounding box center [408, 181] width 816 height 363
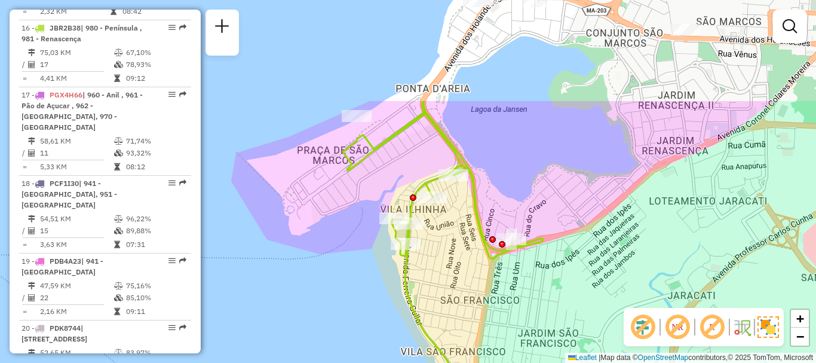
drag, startPoint x: 429, startPoint y: 249, endPoint x: 552, endPoint y: 308, distance: 136.3
click at [558, 362] on html "Aguarde... Pop-up bloqueado! Seu navegador bloqueou automáticamente a abertura …" at bounding box center [408, 181] width 816 height 363
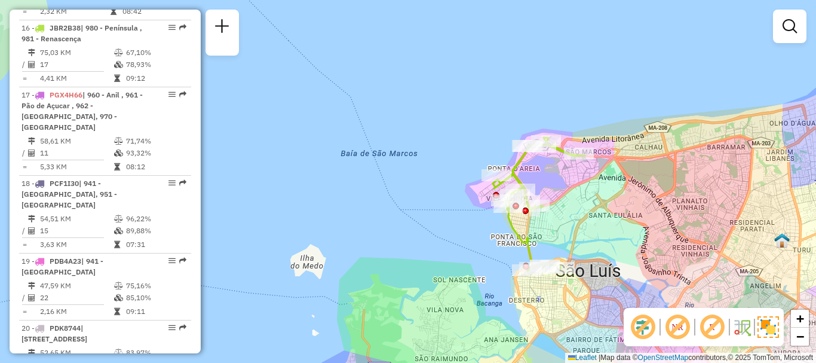
drag, startPoint x: 557, startPoint y: 200, endPoint x: 555, endPoint y: 219, distance: 18.7
click at [555, 219] on div "Janela de atendimento Grade de atendimento Capacidade Transportadoras Veículos …" at bounding box center [408, 181] width 816 height 363
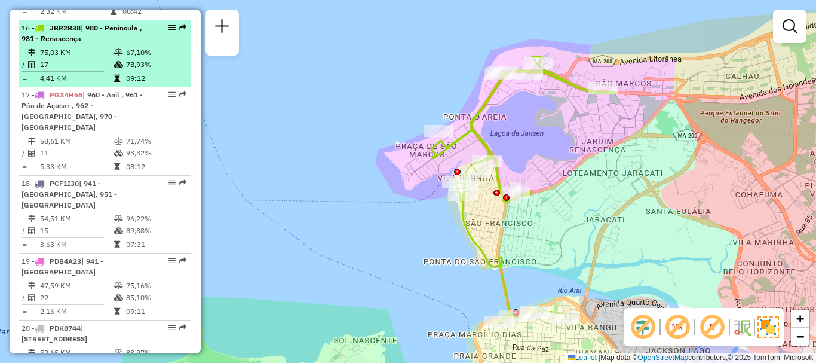
click at [169, 24] on em at bounding box center [172, 27] width 7 height 7
select select "**********"
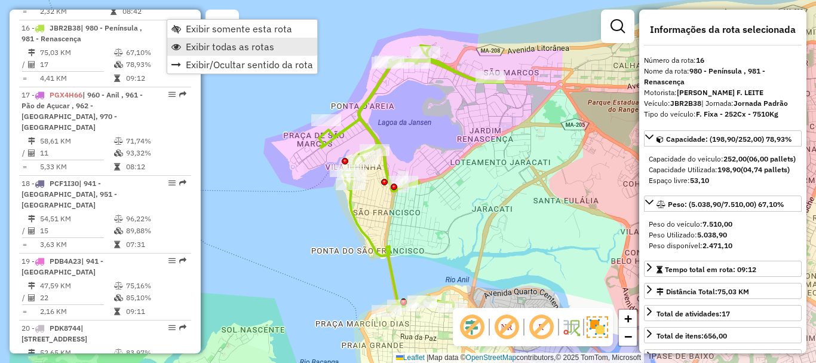
click at [188, 48] on span "Exibir todas as rotas" at bounding box center [230, 47] width 88 height 10
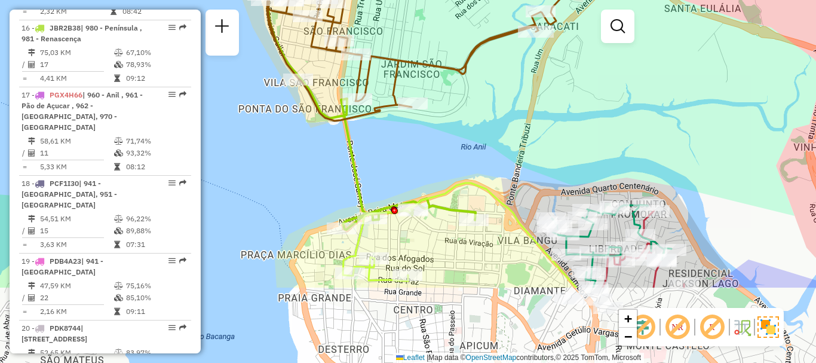
drag, startPoint x: 460, startPoint y: 255, endPoint x: 523, endPoint y: 144, distance: 127.6
click at [523, 144] on div "Janela de atendimento Grade de atendimento Capacidade Transportadoras Veículos …" at bounding box center [408, 181] width 816 height 363
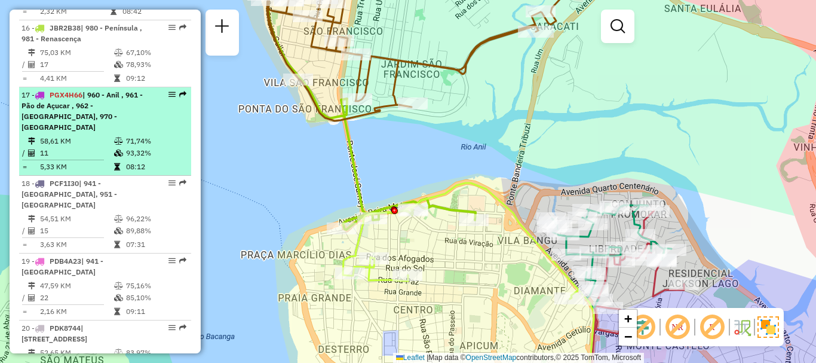
select select "**********"
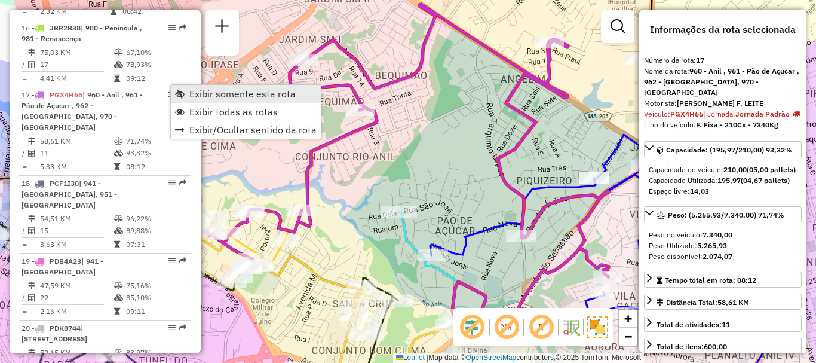
click at [198, 96] on span "Exibir somente esta rota" at bounding box center [242, 94] width 106 height 10
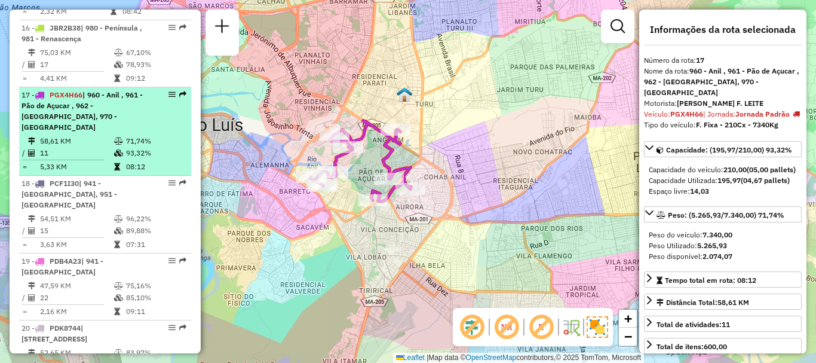
scroll to position [1355, 0]
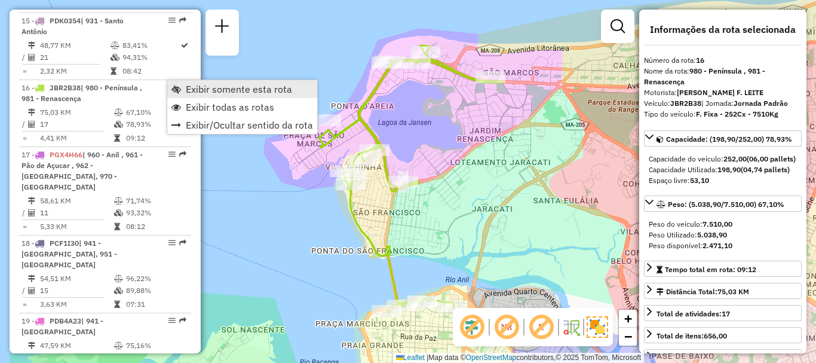
click at [195, 96] on link "Exibir somente esta rota" at bounding box center [242, 89] width 150 height 18
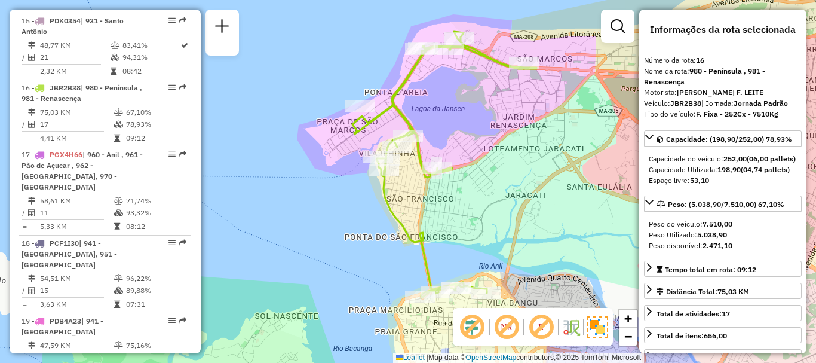
drag, startPoint x: 474, startPoint y: 221, endPoint x: 501, endPoint y: 206, distance: 30.8
click at [506, 207] on div "Janela de atendimento Grade de atendimento Capacidade Transportadoras Veículos …" at bounding box center [408, 181] width 816 height 363
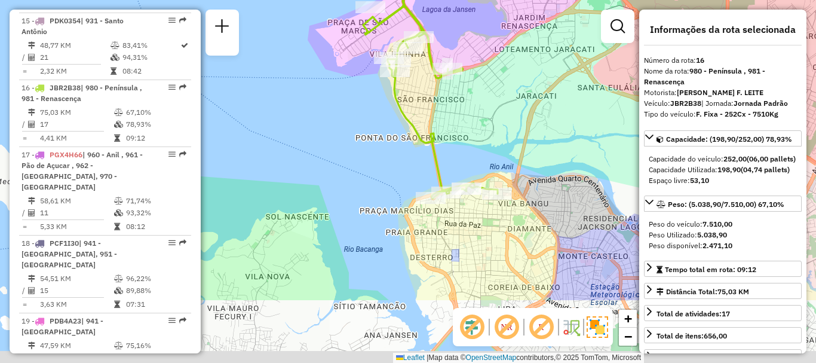
drag, startPoint x: 485, startPoint y: 272, endPoint x: 497, endPoint y: 173, distance: 99.9
click at [497, 173] on div "Janela de atendimento Grade de atendimento Capacidade Transportadoras Veículos …" at bounding box center [408, 181] width 816 height 363
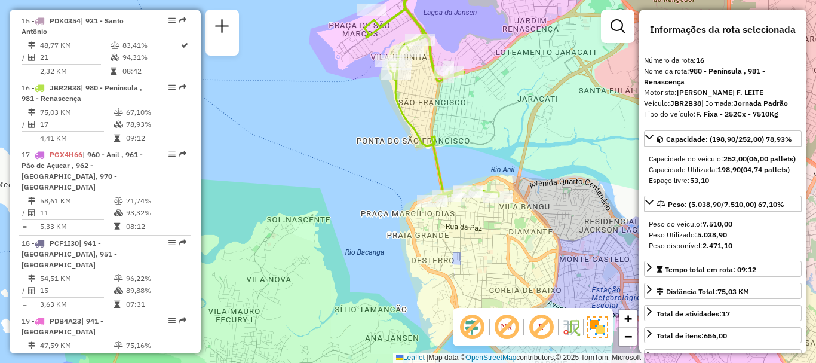
click at [461, 238] on div "Janela de atendimento Grade de atendimento Capacidade Transportadoras Veículos …" at bounding box center [408, 181] width 816 height 363
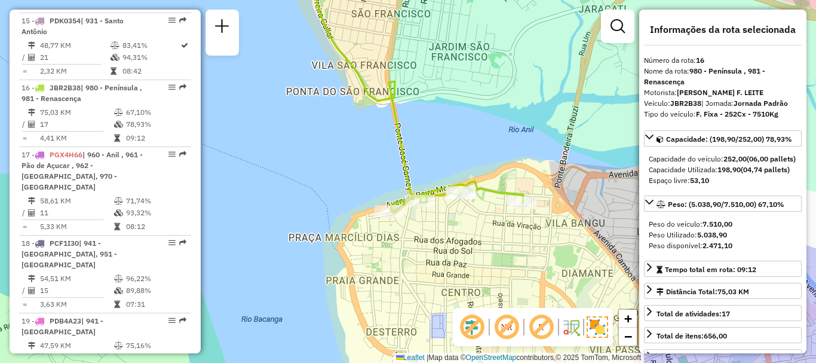
drag, startPoint x: 512, startPoint y: 205, endPoint x: 506, endPoint y: 238, distance: 33.9
click at [506, 238] on div "Janela de atendimento Grade de atendimento Capacidade Transportadoras Veículos …" at bounding box center [408, 181] width 816 height 363
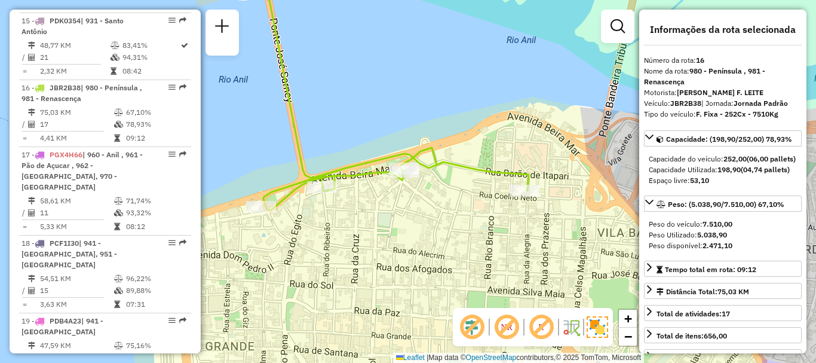
drag, startPoint x: 507, startPoint y: 204, endPoint x: 512, endPoint y: 214, distance: 11.0
click at [512, 214] on div "Janela de atendimento Grade de atendimento Capacidade Transportadoras Veículos …" at bounding box center [408, 181] width 816 height 363
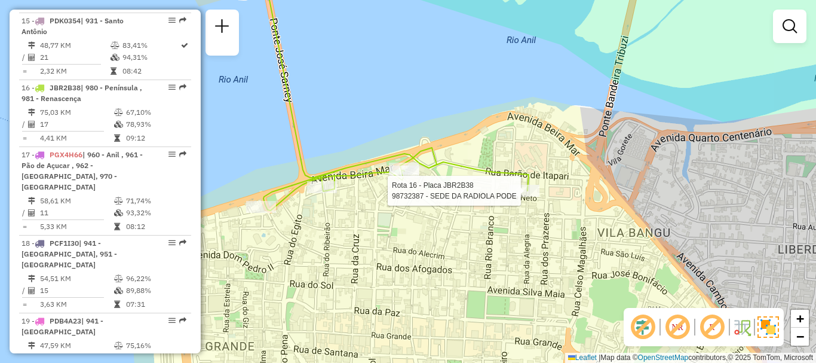
select select "**********"
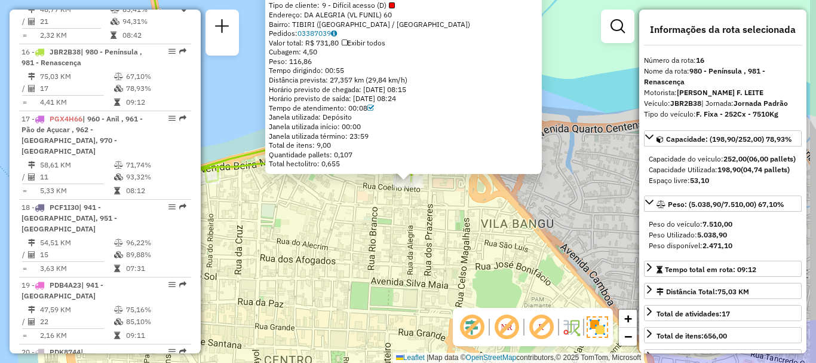
scroll to position [1415, 0]
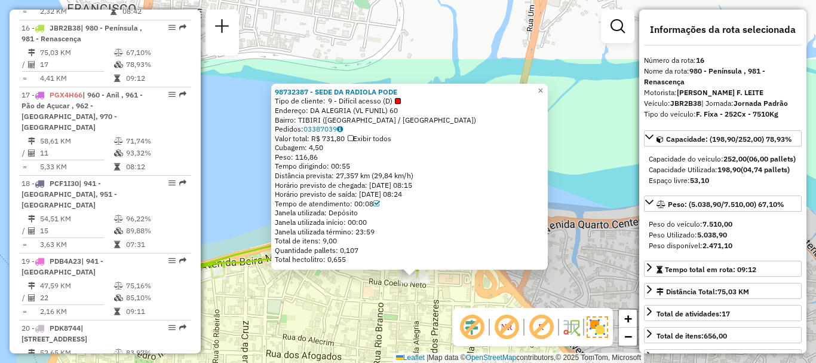
drag, startPoint x: 567, startPoint y: 88, endPoint x: 458, endPoint y: 130, distance: 116.5
click at [571, 181] on div "98732387 - SEDE DA RADIOLA PODE Tipo de cliente: 9 - Difícil acesso (D) Endereç…" at bounding box center [408, 181] width 816 height 363
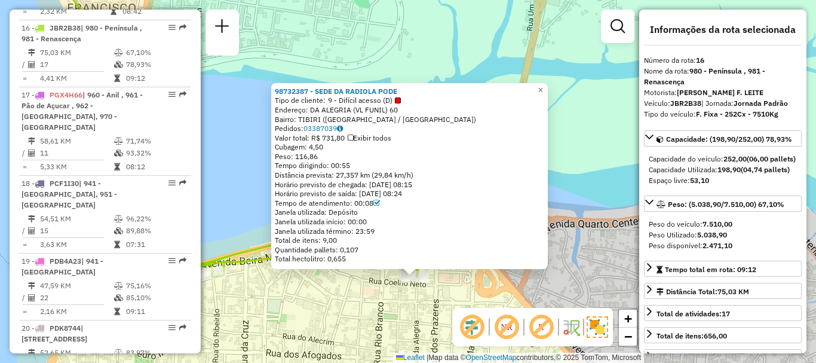
drag, startPoint x: 363, startPoint y: 91, endPoint x: 486, endPoint y: 139, distance: 132.1
click at [512, 154] on div "Peso: 116,86" at bounding box center [410, 157] width 270 height 10
drag, startPoint x: 411, startPoint y: 88, endPoint x: 277, endPoint y: 91, distance: 133.9
click at [277, 91] on div "98732387 - SEDE DA RADIOLA PODE Tipo de cliente: 9 - Difícil acesso (D) Endereç…" at bounding box center [409, 176] width 277 height 186
click at [278, 90] on div "98732387 - SEDE DA RADIOLA PODE Tipo de cliente: 9 - Difícil acesso (D) Endereç…" at bounding box center [409, 176] width 277 height 186
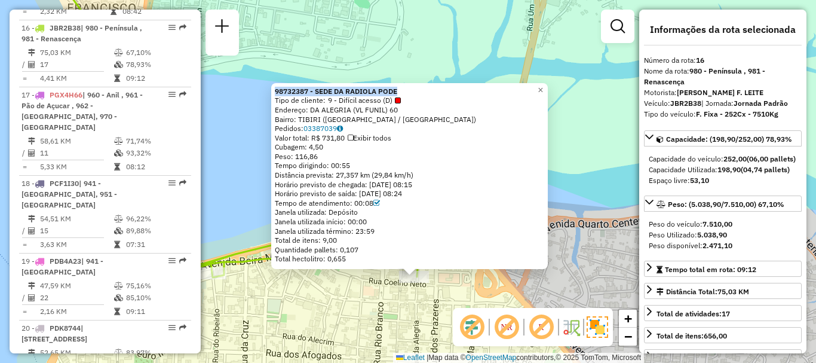
copy strong "98732387 - SEDE DA RADIOLA PODE"
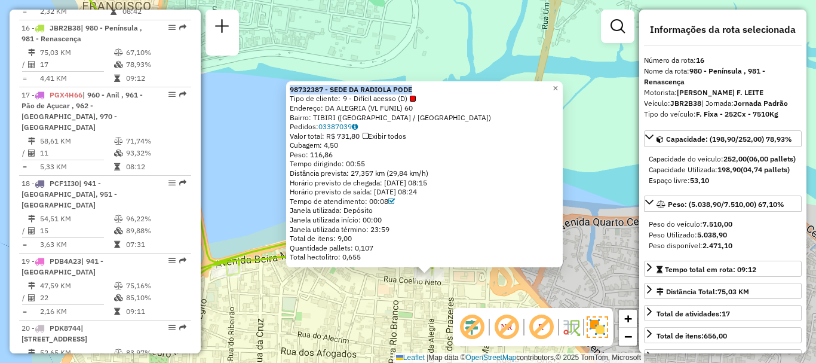
drag, startPoint x: 447, startPoint y: 287, endPoint x: 453, endPoint y: 284, distance: 6.4
click at [453, 284] on div "98732387 - SEDE DA RADIOLA PODE Tipo de cliente: 9 - Difícil acesso (D) Endereç…" at bounding box center [408, 181] width 816 height 363
click at [454, 284] on div "98732387 - SEDE DA RADIOLA PODE Tipo de cliente: 9 - Difícil acesso (D) Endereç…" at bounding box center [408, 181] width 816 height 363
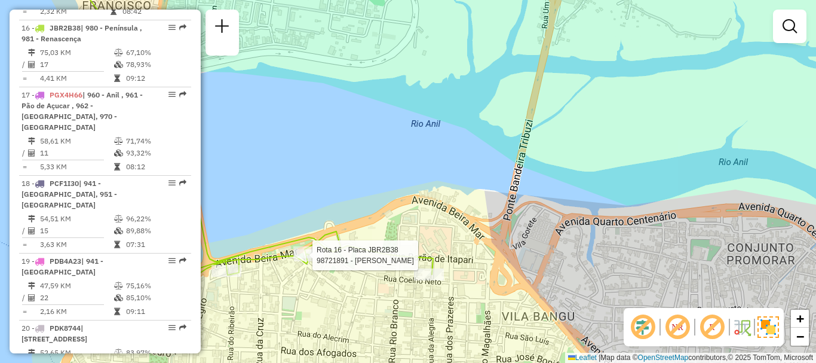
select select "**********"
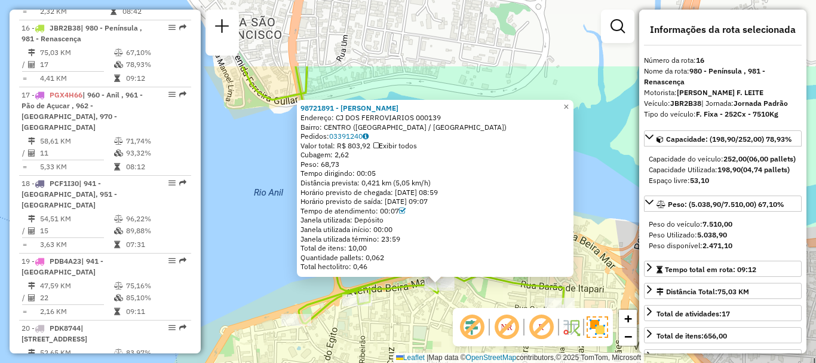
drag, startPoint x: 353, startPoint y: 239, endPoint x: 374, endPoint y: 299, distance: 63.9
click at [374, 315] on div "98721891 - ANTONIO JORGE BATIST Endereço: CJ DOS FERROVIARIOS 000139 Bairro: CE…" at bounding box center [408, 181] width 816 height 363
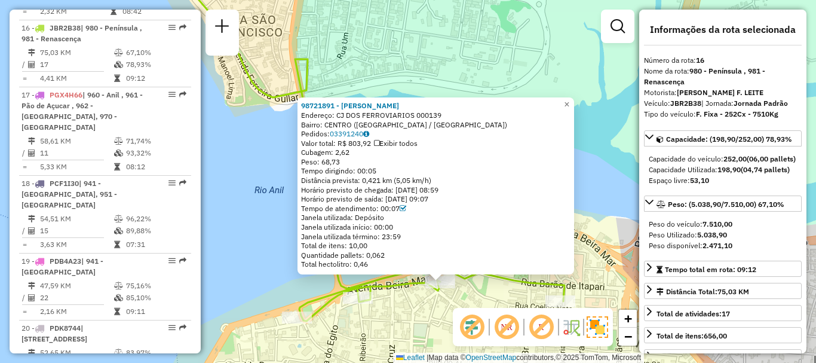
drag, startPoint x: 445, startPoint y: 106, endPoint x: 304, endPoint y: 105, distance: 140.4
click at [304, 105] on div "98721891 - ANTONIO JORGE BATIST Endereço: CJ DOS FERROVIARIOS 000139 Bairro: CE…" at bounding box center [436, 185] width 277 height 177
copy strong "98721891 - ANTONIO JORGE BATIST"
click at [255, 163] on div "98721891 - ANTONIO JORGE BATIST Endereço: CJ DOS FERROVIARIOS 000139 Bairro: CE…" at bounding box center [408, 181] width 816 height 363
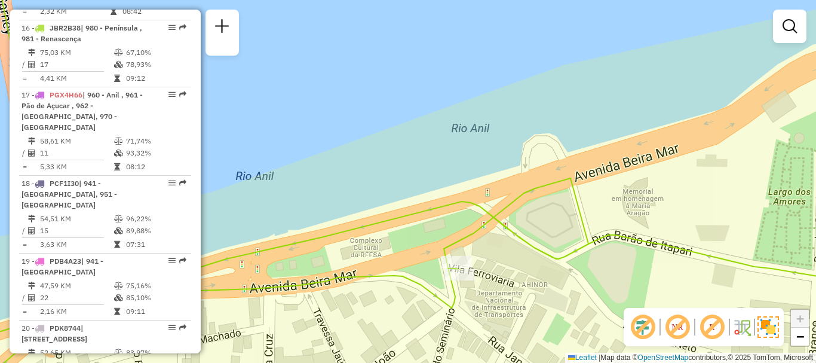
drag, startPoint x: 466, startPoint y: 272, endPoint x: 495, endPoint y: 262, distance: 30.8
click at [495, 262] on div "Janela de atendimento Grade de atendimento Capacidade Transportadoras Veículos …" at bounding box center [408, 181] width 816 height 363
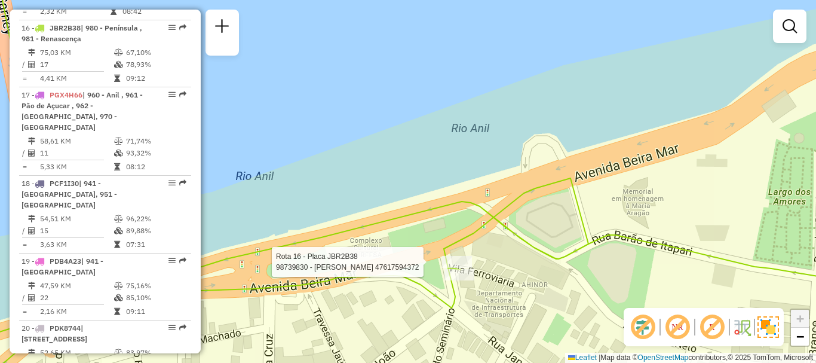
select select "**********"
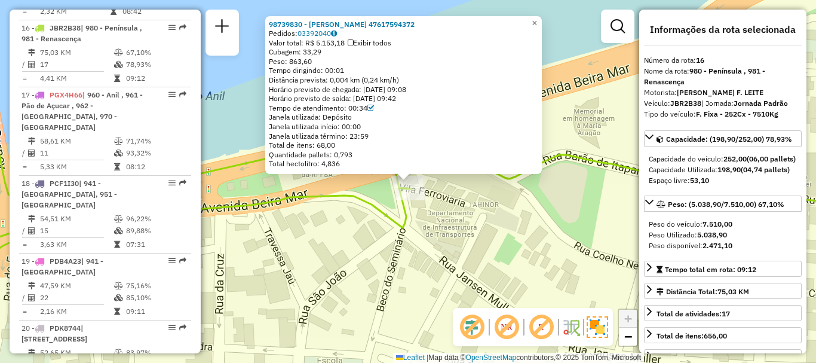
drag, startPoint x: 456, startPoint y: 23, endPoint x: 272, endPoint y: 26, distance: 184.1
click at [272, 26] on div "98739830 - ANTONIO JORGE BATISTA 47617594372 Pedidos: 03392040 Valor total: R$ …" at bounding box center [403, 95] width 277 height 158
copy strong "98739830 - ANTONIO JORGE BATISTA 47617594372"
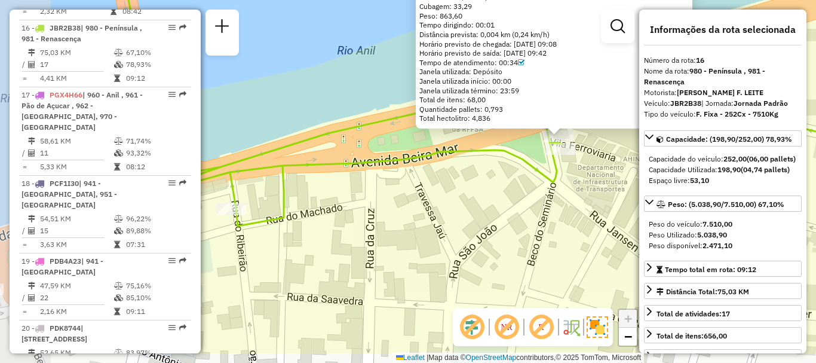
drag, startPoint x: 362, startPoint y: 225, endPoint x: 519, endPoint y: 176, distance: 163.9
click at [519, 176] on div "98739830 - ANTONIO JORGE BATISTA 47617594372 Pedidos: 03392040 Valor total: R$ …" at bounding box center [408, 181] width 816 height 363
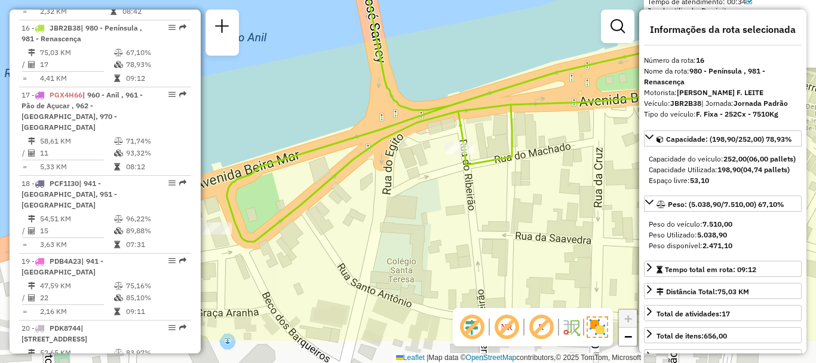
drag, startPoint x: 323, startPoint y: 206, endPoint x: 532, endPoint y: 150, distance: 216.6
click at [532, 150] on div "98739830 - ANTONIO JORGE BATISTA 47617594372 Pedidos: 03392040 Valor total: R$ …" at bounding box center [408, 181] width 816 height 363
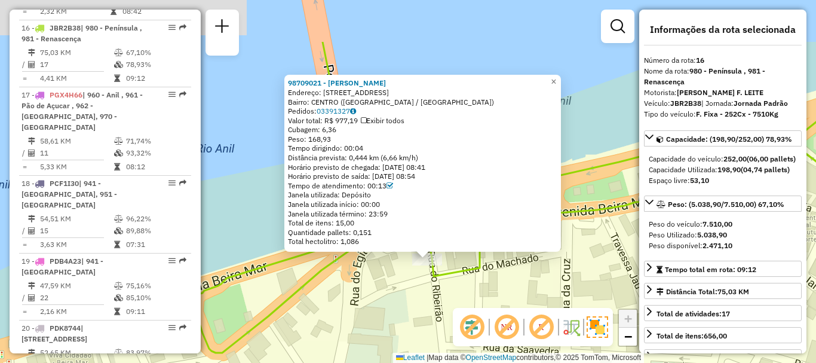
drag, startPoint x: 347, startPoint y: 221, endPoint x: 368, endPoint y: 301, distance: 82.8
click at [368, 303] on div "98709021 - JOAO BENEDITO CHAGAS Endereço: R DO MACHADO 103 Bairro: CENTRO (SAO …" at bounding box center [408, 181] width 816 height 363
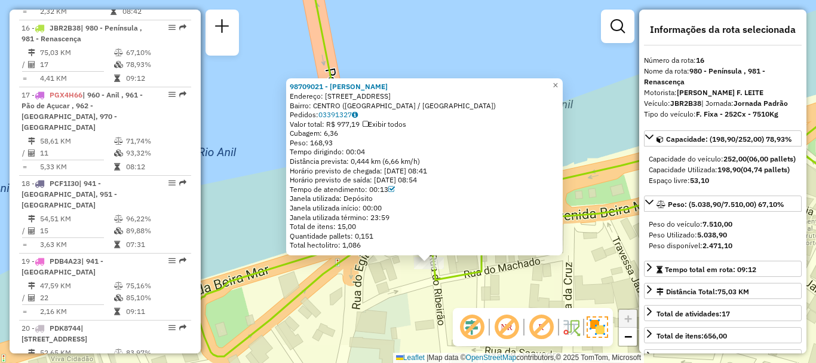
drag, startPoint x: 426, startPoint y: 86, endPoint x: 290, endPoint y: 86, distance: 135.7
click at [290, 86] on div "98709021 - JOAO BENEDITO CHAGAS Endereço: R DO MACHADO 103 Bairro: CENTRO (SAO …" at bounding box center [424, 166] width 277 height 177
copy strong "98709021 - JOAO BENEDITO CHAGAS"
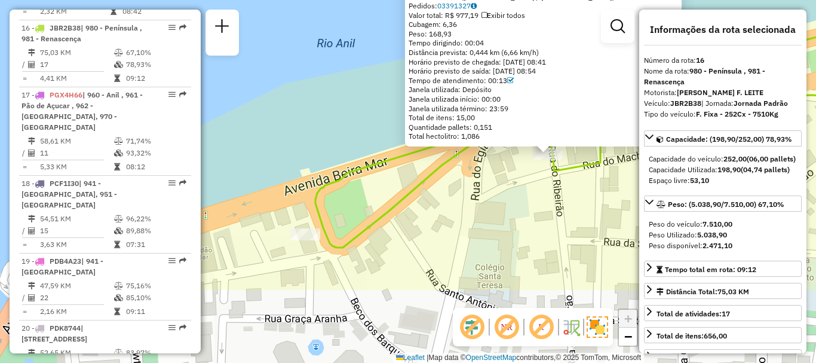
drag, startPoint x: 303, startPoint y: 299, endPoint x: 422, endPoint y: 191, distance: 161.2
click at [422, 191] on icon at bounding box center [666, 51] width 701 height 393
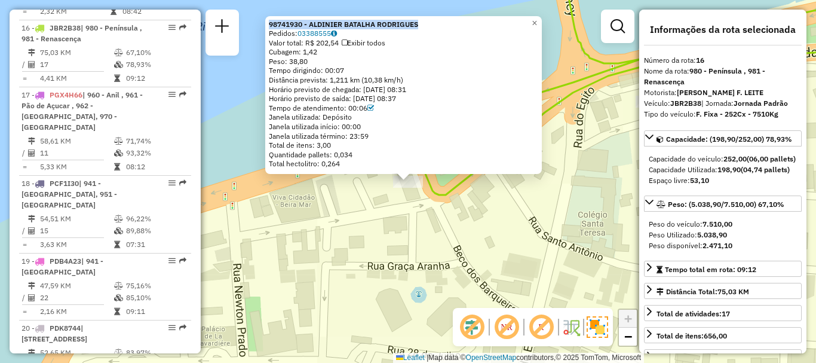
drag, startPoint x: 430, startPoint y: 19, endPoint x: 271, endPoint y: 19, distance: 158.4
click at [271, 19] on div "98741930 - ALDINIER BATALHA RODRIGUES Pedidos: 03388555 Valor total: R$ 202,54 …" at bounding box center [403, 95] width 277 height 158
copy strong "98741930 - ALDINIER BATALHA RODRIGUES"
